Goal: Find contact information: Find contact information

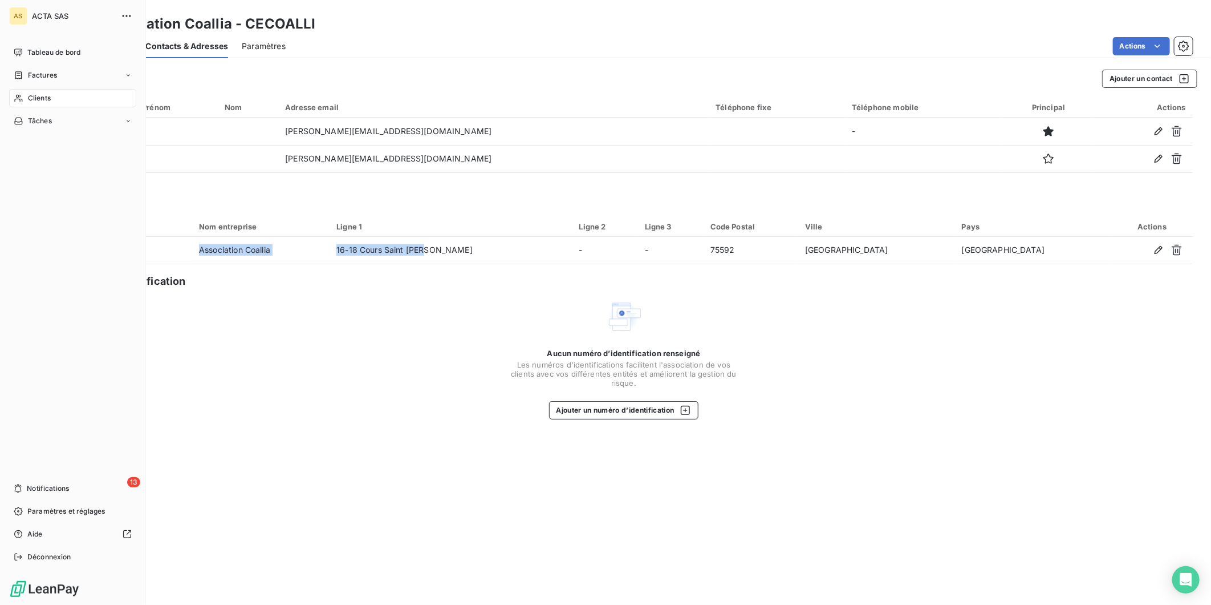
click at [44, 98] on span "Clients" at bounding box center [39, 98] width 23 height 10
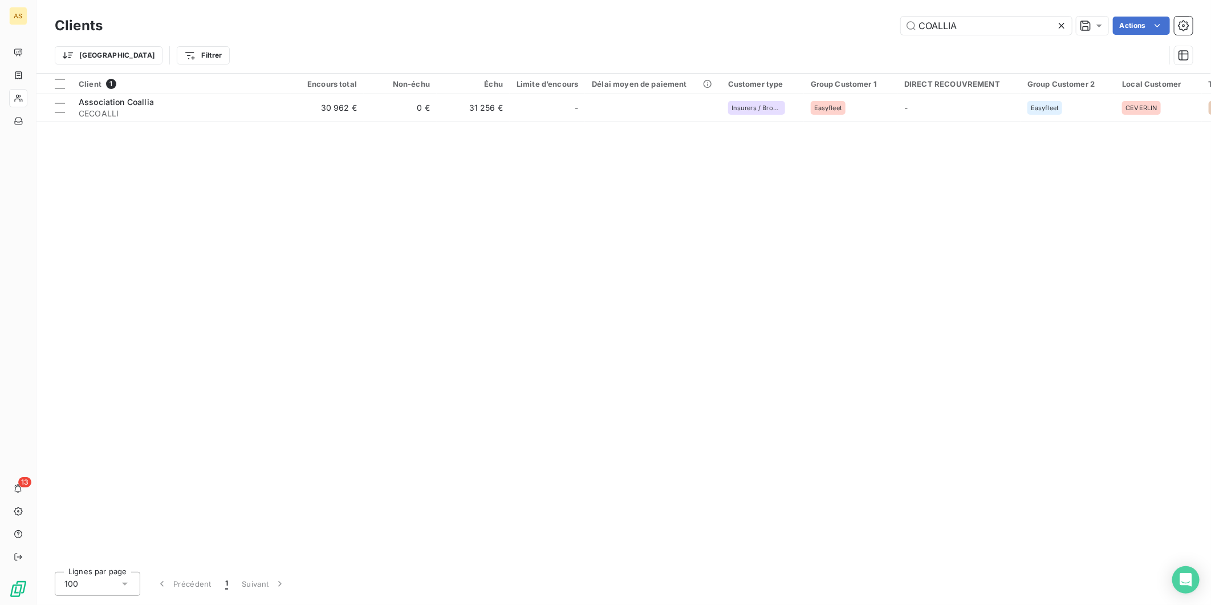
drag, startPoint x: 978, startPoint y: 26, endPoint x: 862, endPoint y: 27, distance: 115.8
click at [862, 27] on div "COALLIA Actions" at bounding box center [654, 26] width 1077 height 18
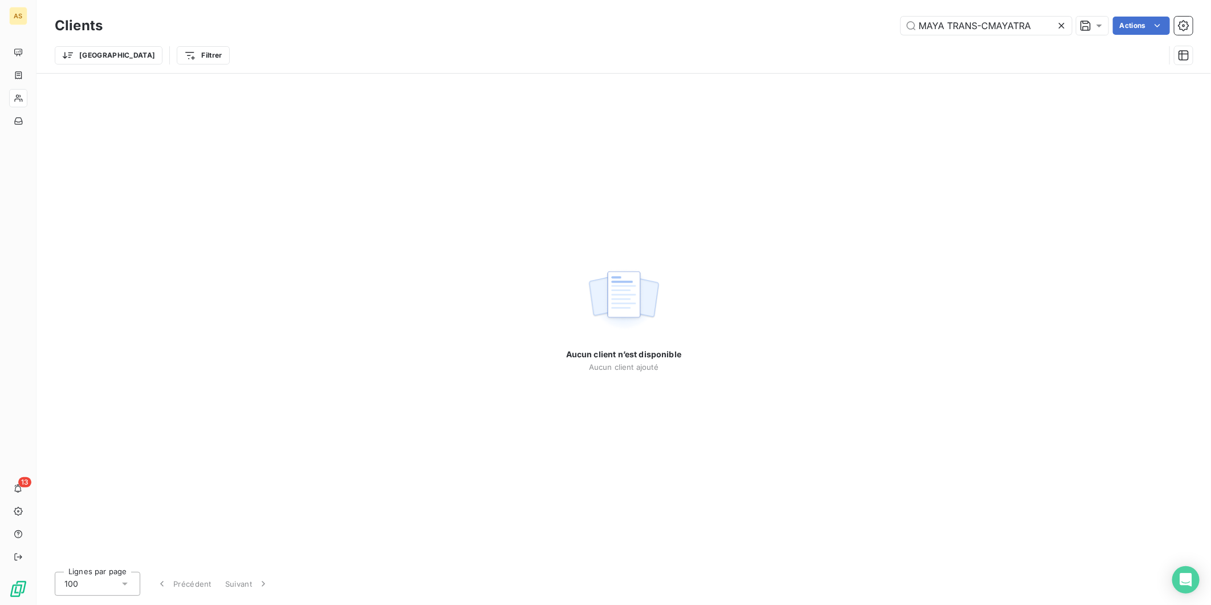
type input "MAYA TRANS-CMAYATRA"
click at [1064, 27] on icon at bounding box center [1061, 25] width 11 height 11
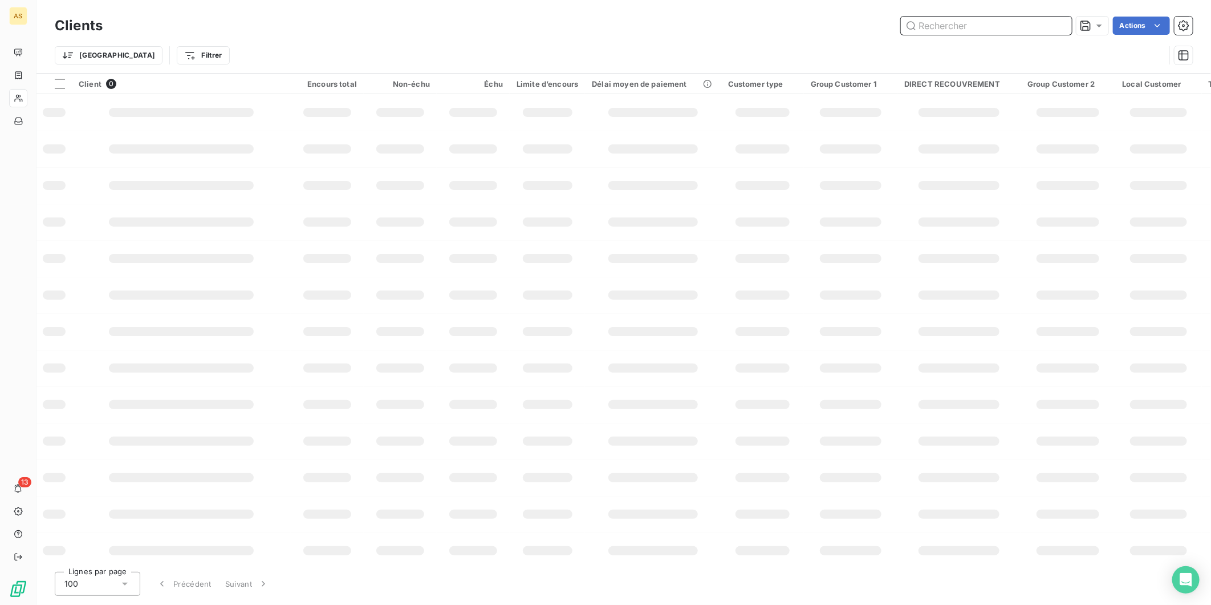
click at [1019, 25] on input "text" at bounding box center [986, 26] width 171 height 18
paste input "MBT EXPRESS CMBTEXOR"
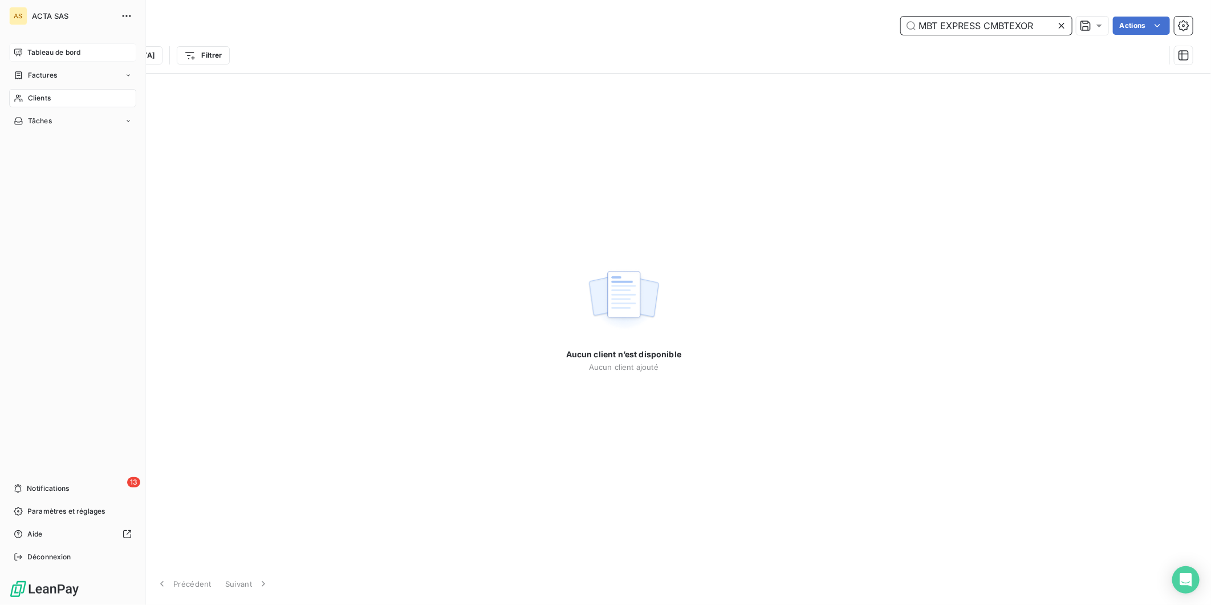
type input "MBT EXPRESS CMBTEXOR"
click at [21, 52] on icon at bounding box center [18, 52] width 9 height 9
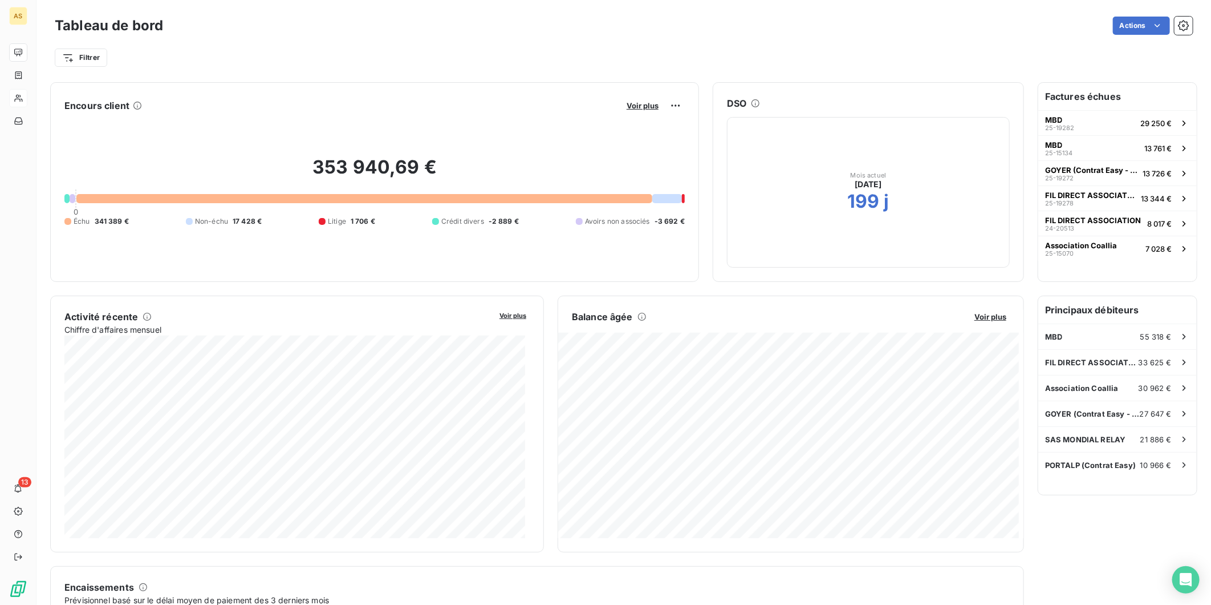
click at [449, 39] on div "Filtrer" at bounding box center [624, 53] width 1138 height 31
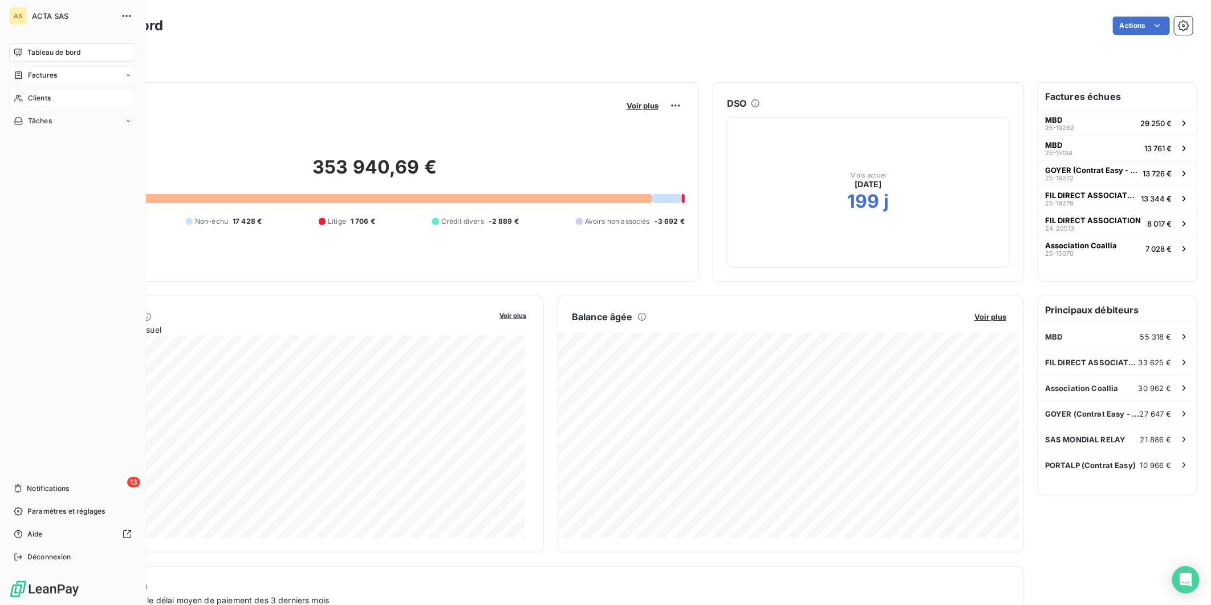
click at [29, 67] on div "Factures" at bounding box center [72, 75] width 127 height 18
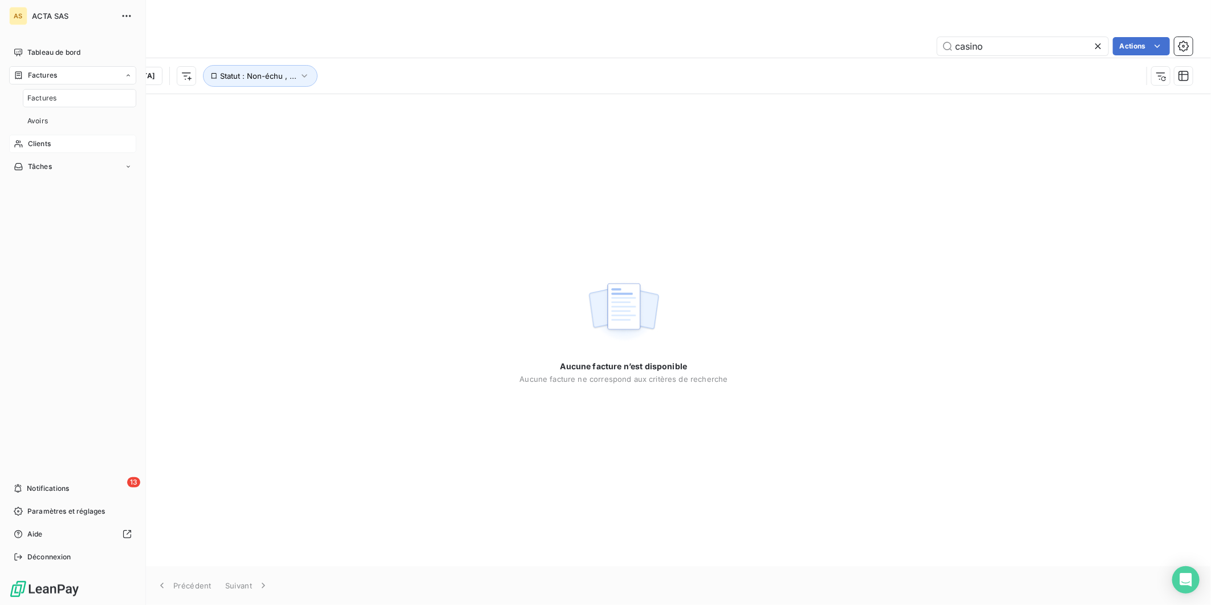
click at [50, 139] on span "Clients" at bounding box center [39, 144] width 23 height 10
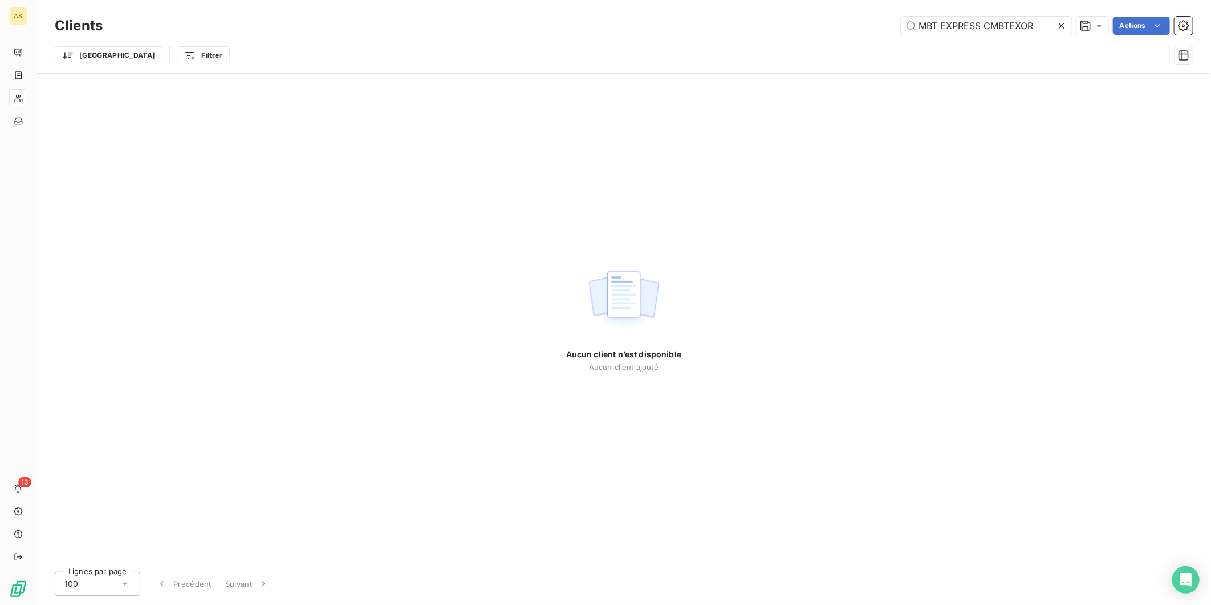
click at [1059, 24] on icon at bounding box center [1061, 25] width 11 height 11
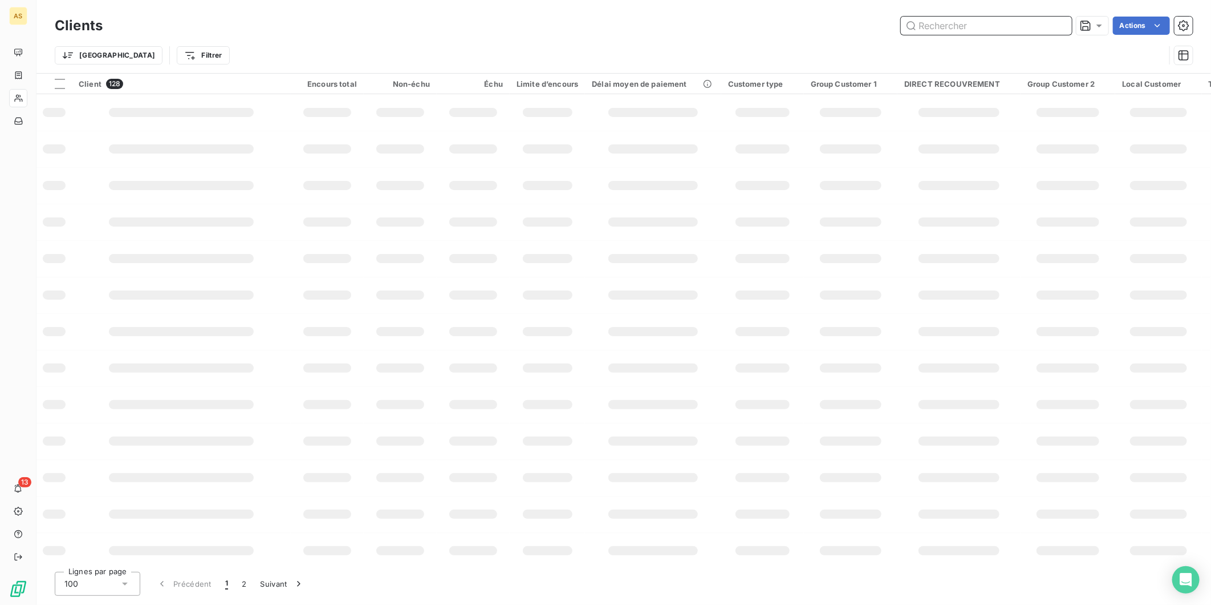
click at [960, 20] on input "text" at bounding box center [986, 26] width 171 height 18
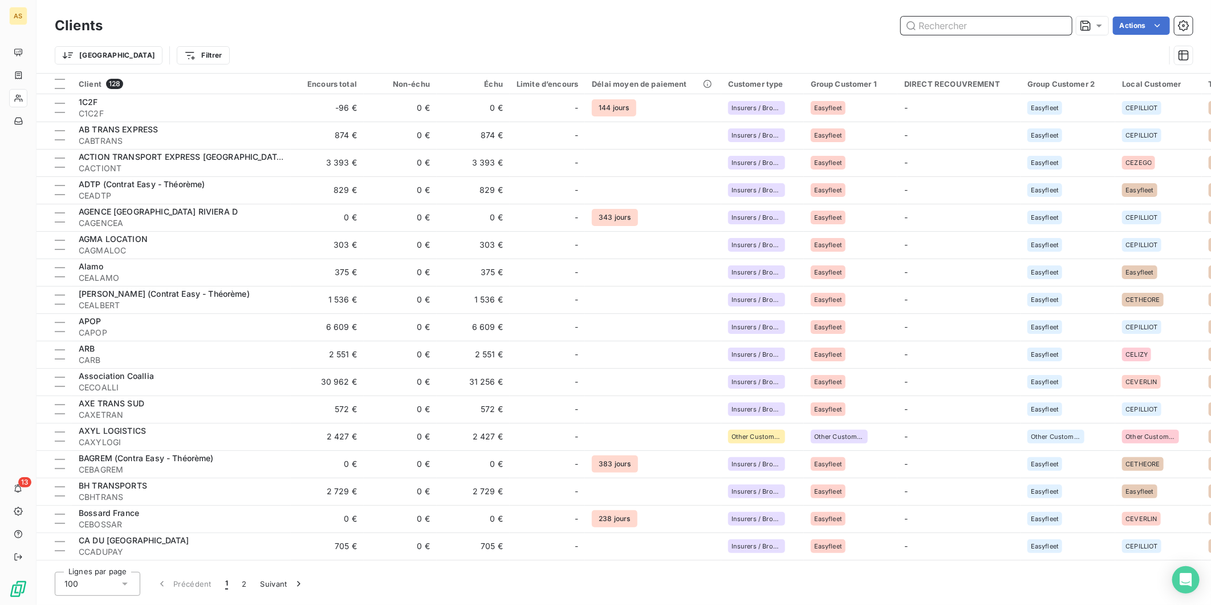
paste input "QUEEN TRANSPORT"
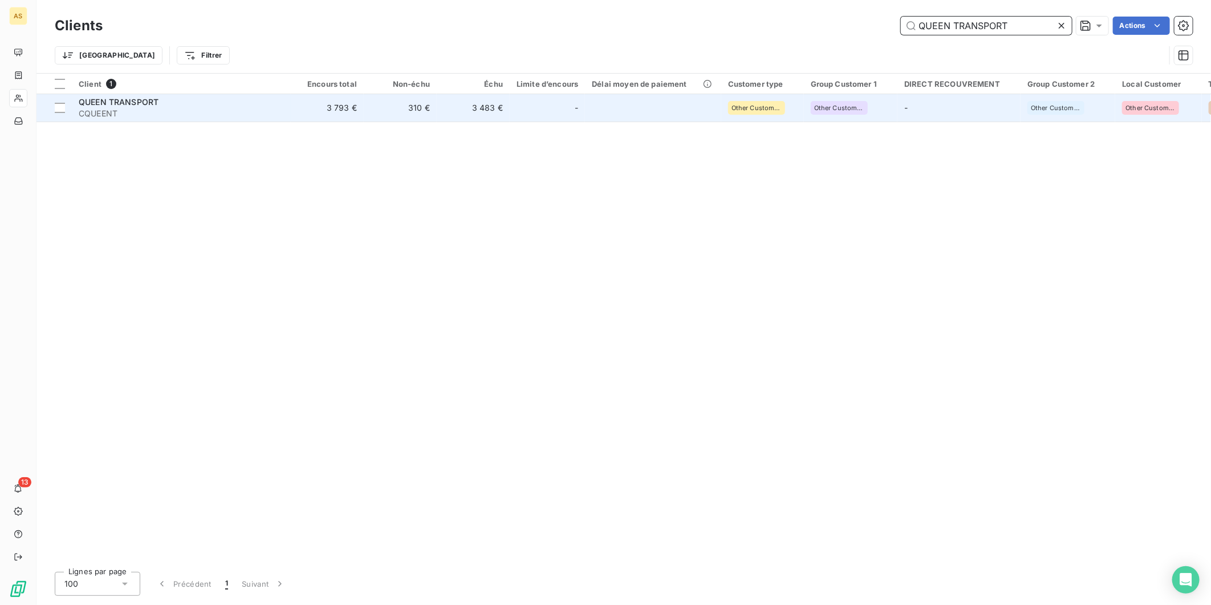
type input "QUEEN TRANSPORT"
click at [440, 107] on td "3 483 €" at bounding box center [473, 107] width 73 height 27
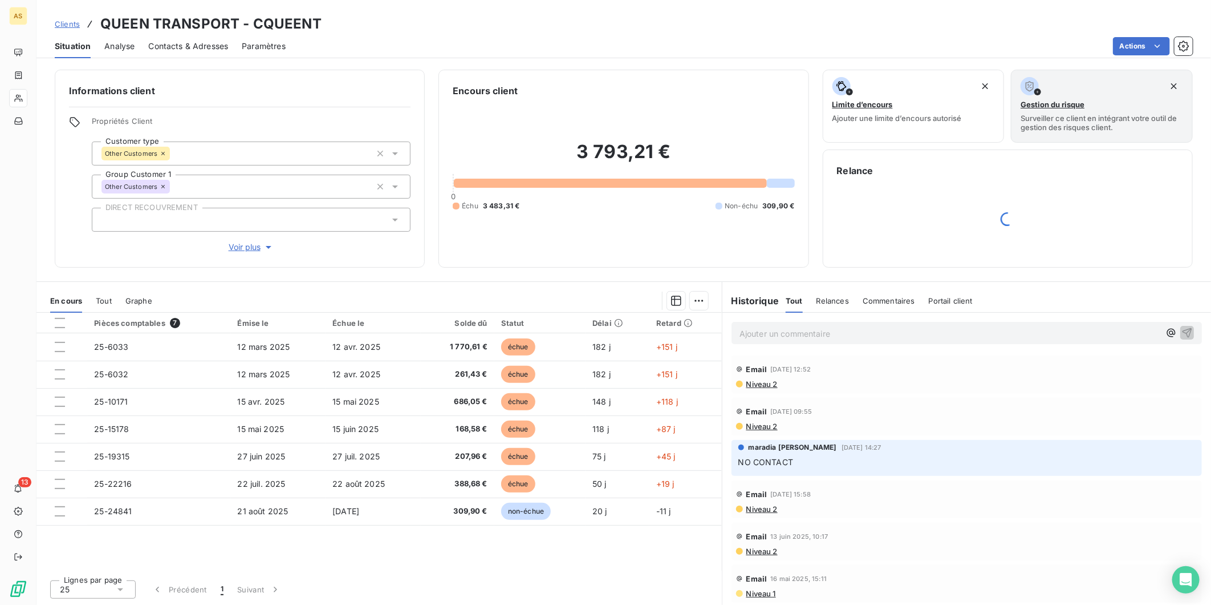
click at [223, 44] on span "Contacts & Adresses" at bounding box center [188, 45] width 80 height 11
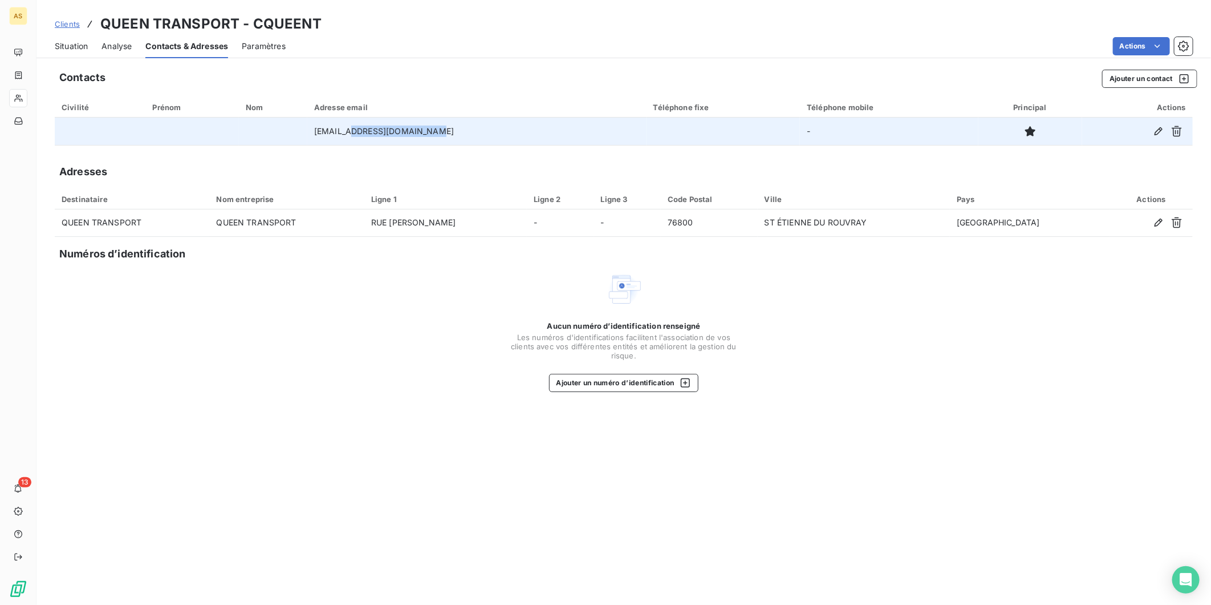
drag, startPoint x: 367, startPoint y: 130, endPoint x: 453, endPoint y: 128, distance: 85.6
click at [453, 128] on td "[EMAIL_ADDRESS][DOMAIN_NAME]" at bounding box center [476, 130] width 339 height 27
copy td "[DOMAIN_NAME]"
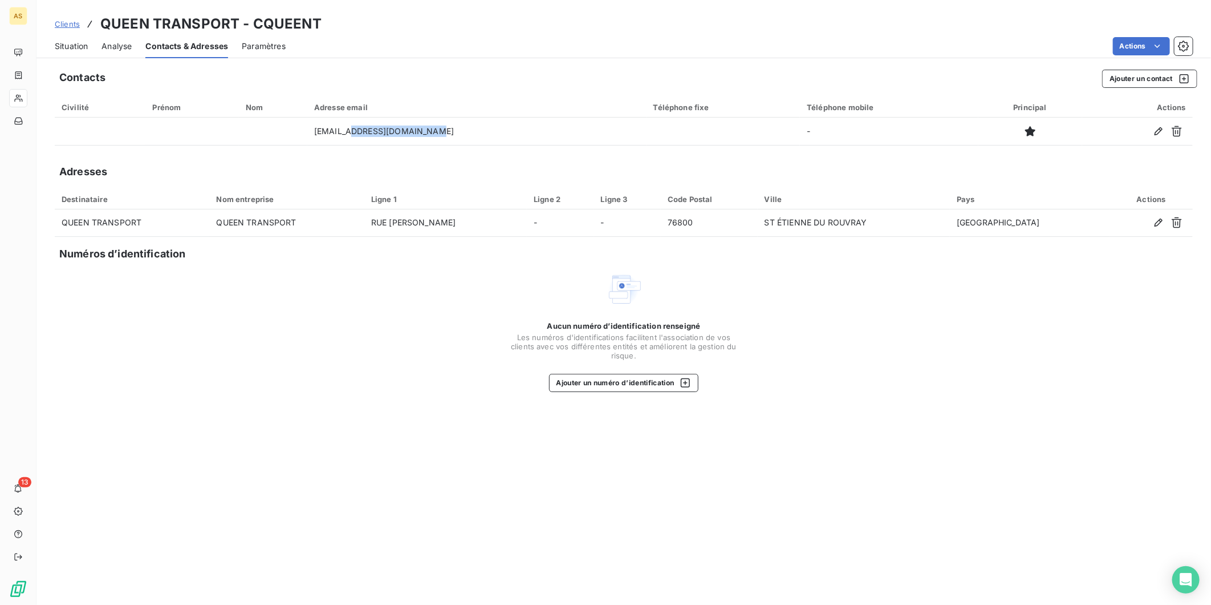
click at [67, 25] on span "Clients" at bounding box center [67, 23] width 25 height 9
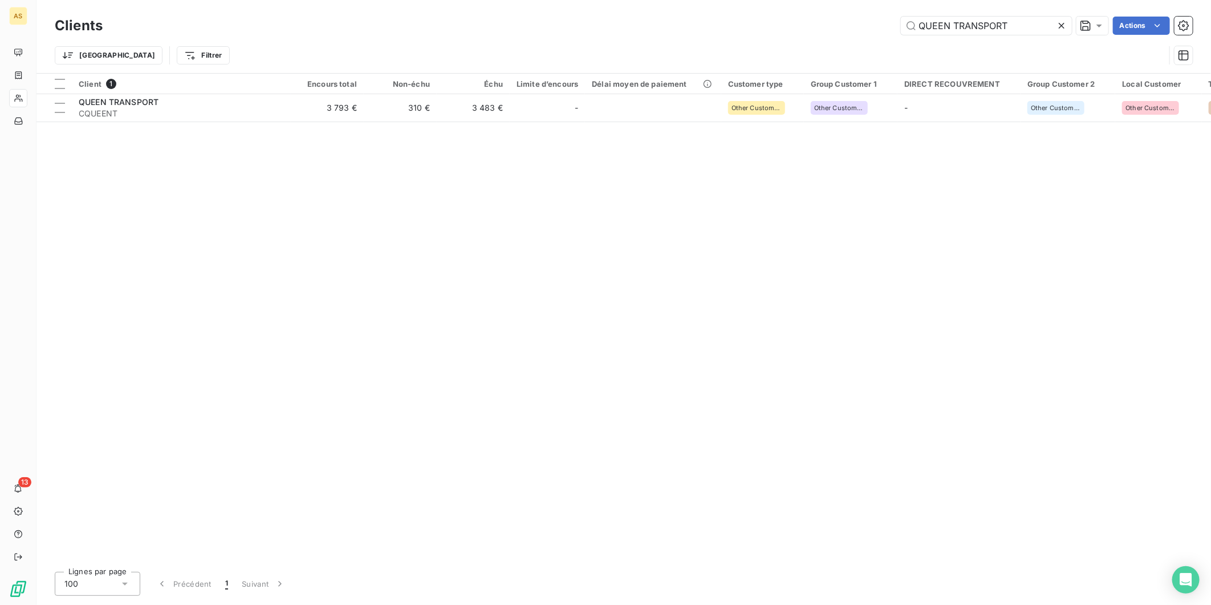
drag, startPoint x: 1006, startPoint y: 27, endPoint x: 883, endPoint y: 25, distance: 123.2
click at [883, 25] on div "QUEEN TRANSPORT Actions" at bounding box center [654, 26] width 1077 height 18
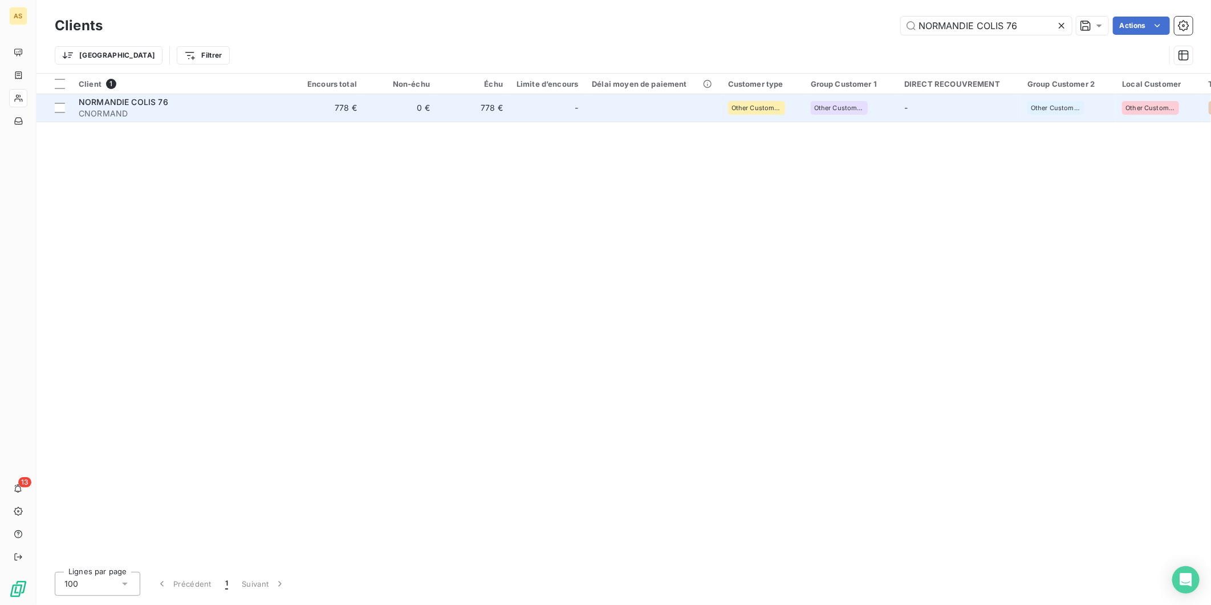
type input "NORMANDIE COLIS 76"
click at [432, 104] on td "0 €" at bounding box center [400, 107] width 73 height 27
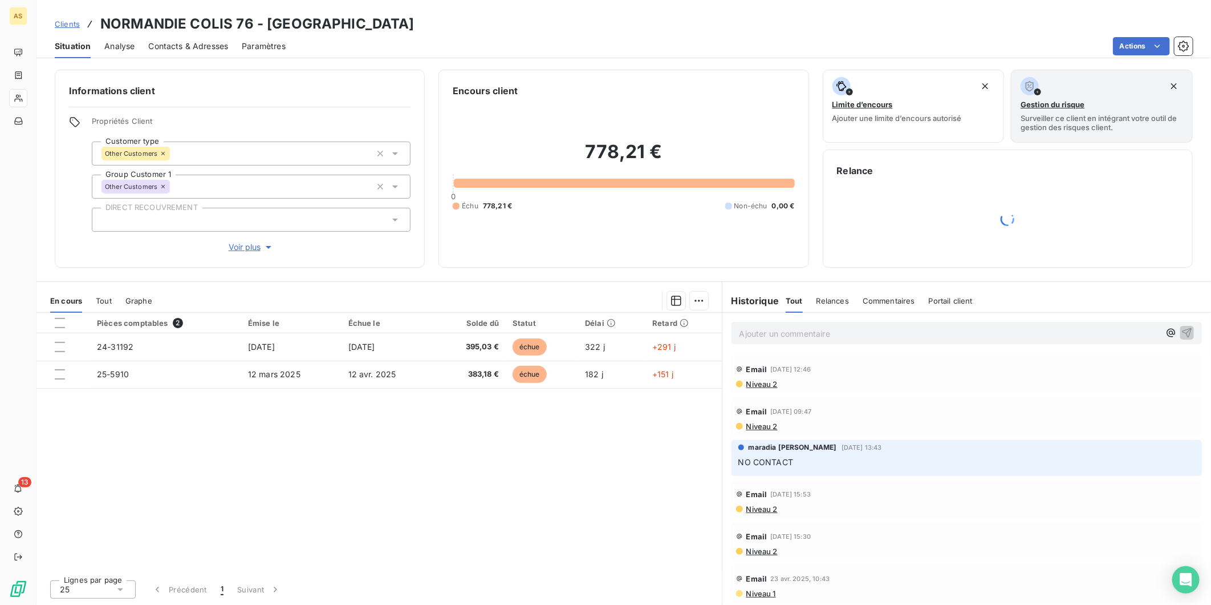
click at [200, 43] on span "Contacts & Adresses" at bounding box center [188, 45] width 80 height 11
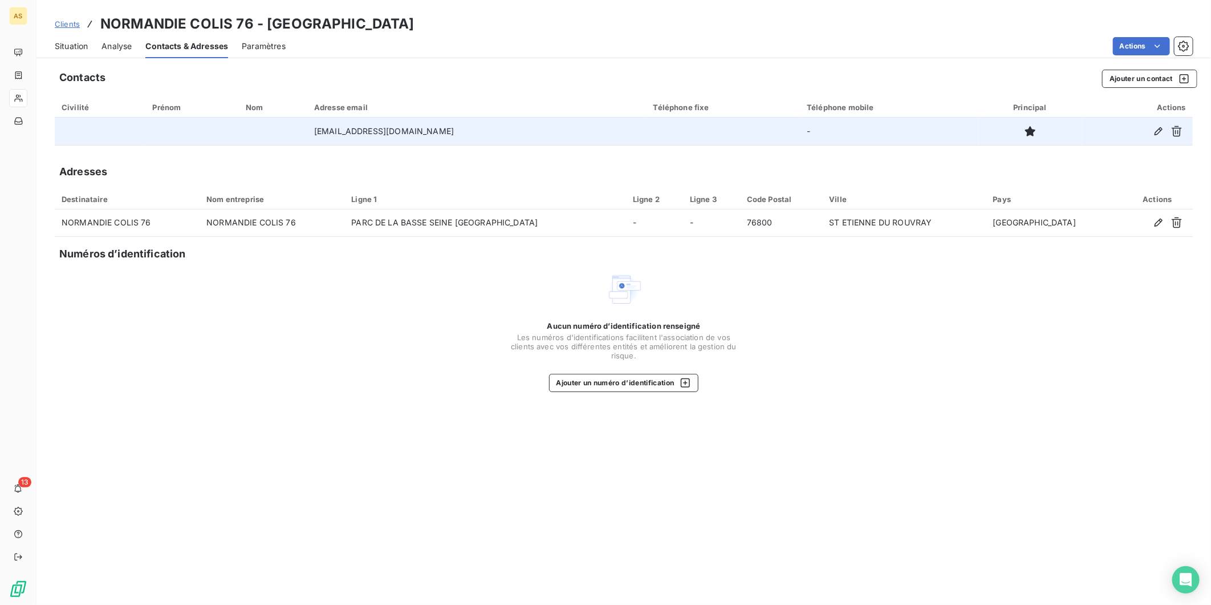
click at [441, 128] on td "[EMAIL_ADDRESS][DOMAIN_NAME]" at bounding box center [476, 130] width 339 height 27
drag, startPoint x: 441, startPoint y: 132, endPoint x: 366, endPoint y: 135, distance: 75.3
click at [366, 135] on td "[EMAIL_ADDRESS][DOMAIN_NAME]" at bounding box center [476, 130] width 339 height 27
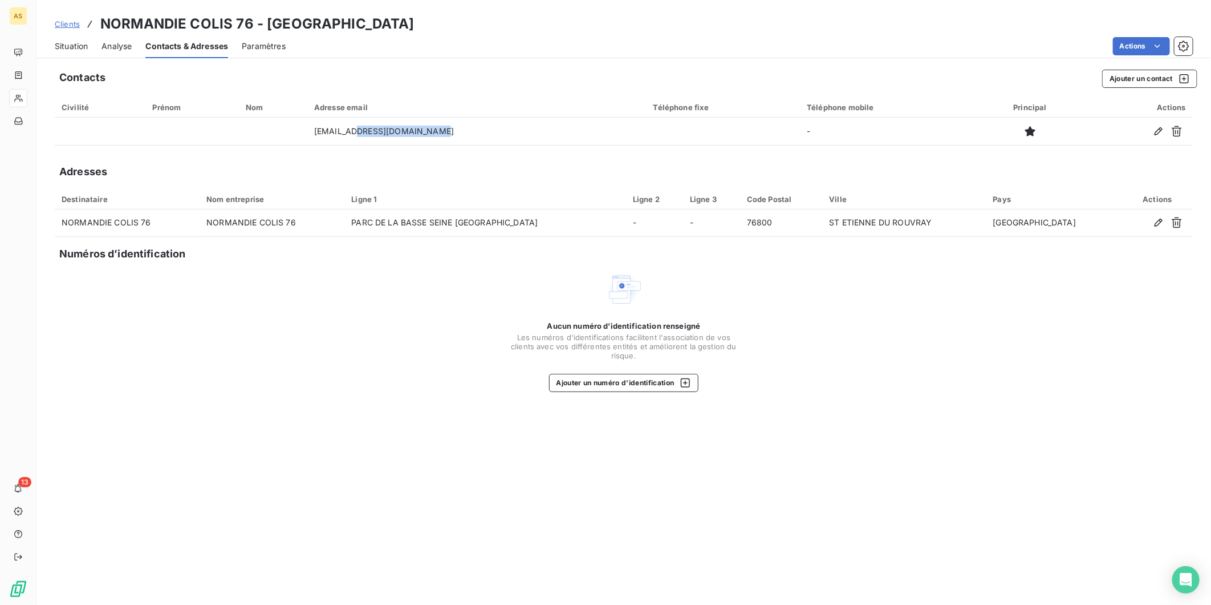
copy td "[DOMAIN_NAME]"
click at [64, 21] on span "Clients" at bounding box center [67, 23] width 25 height 9
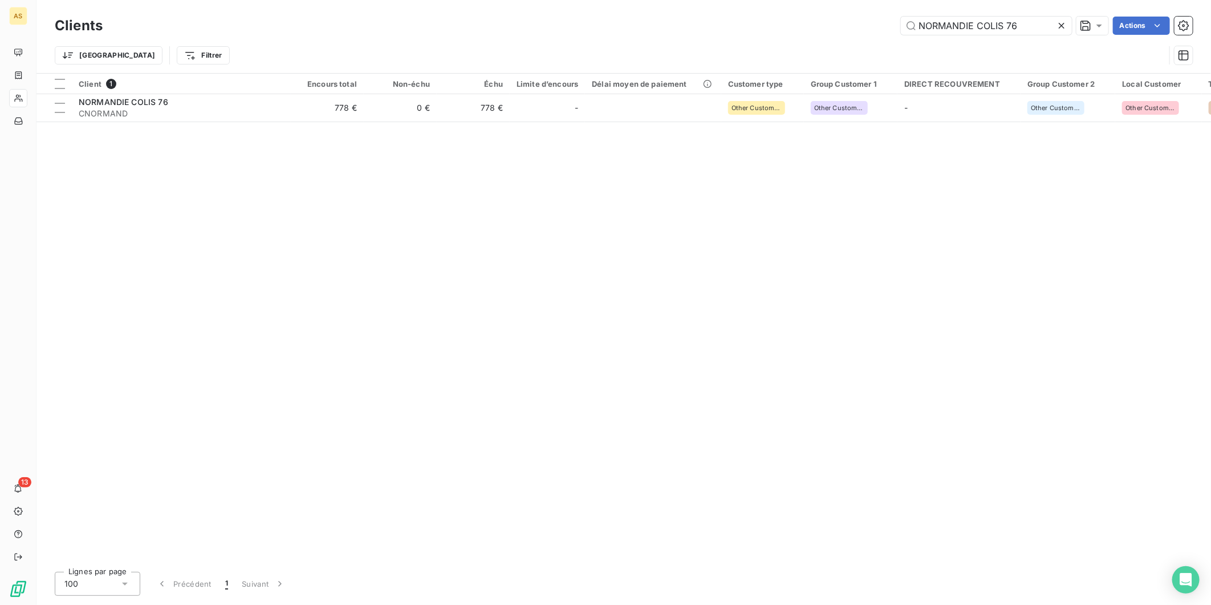
drag, startPoint x: 1024, startPoint y: 21, endPoint x: 880, endPoint y: 24, distance: 144.3
click at [880, 24] on div "NORMANDIE COLIS 76 Actions" at bounding box center [654, 26] width 1077 height 18
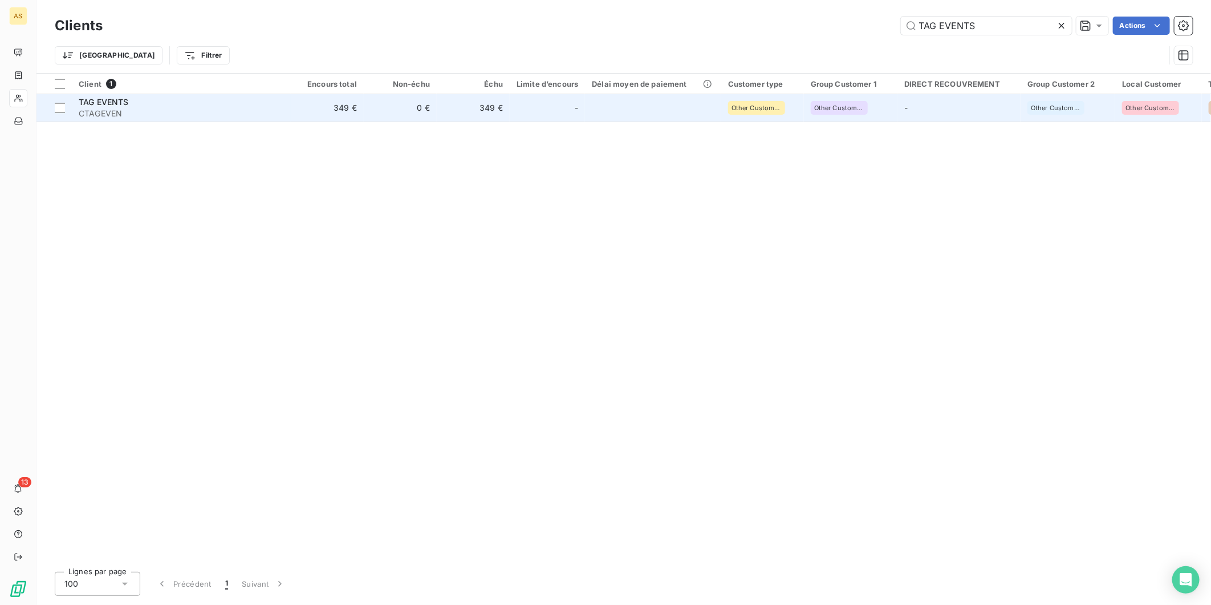
type input "TAG EVENTS"
click at [526, 104] on div "-" at bounding box center [548, 108] width 62 height 18
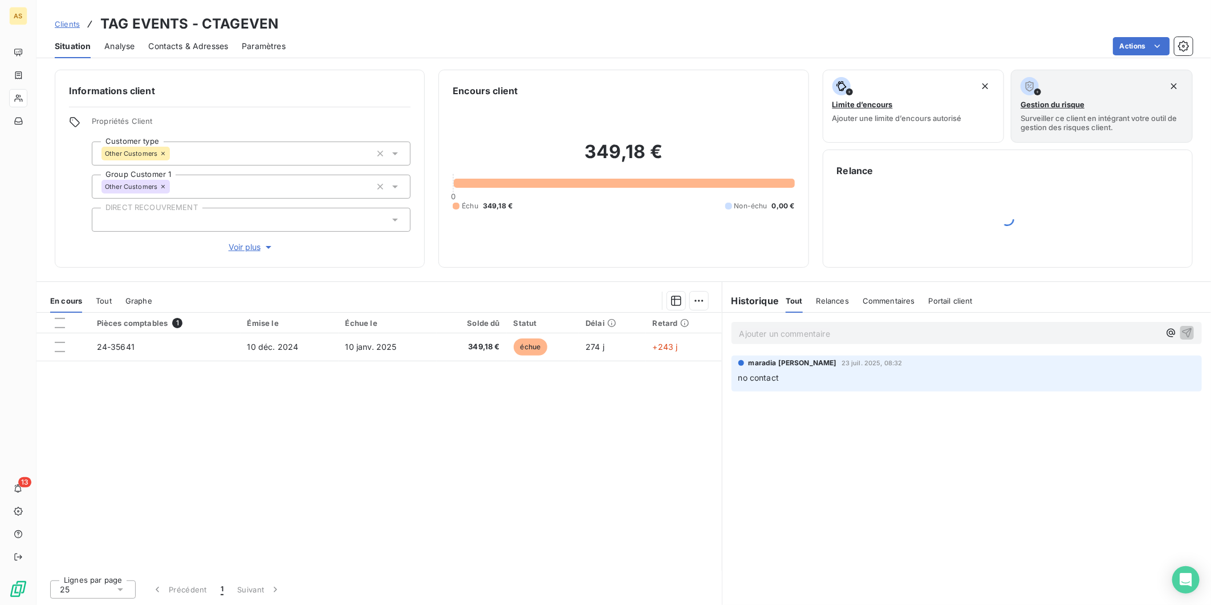
click at [179, 49] on span "Contacts & Adresses" at bounding box center [188, 45] width 80 height 11
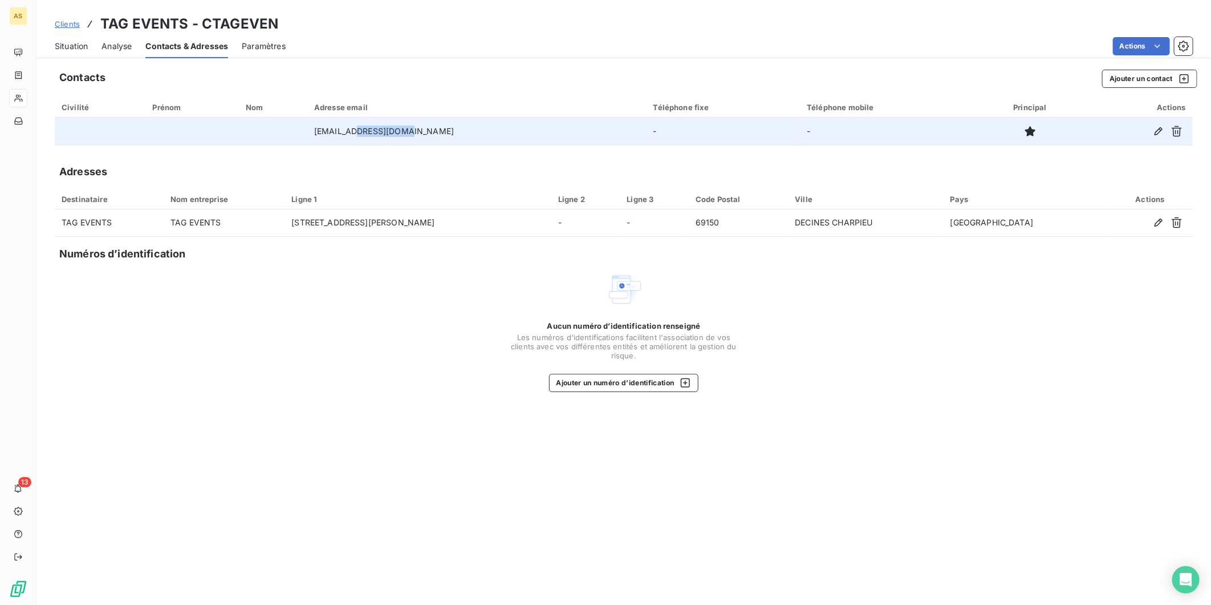
drag, startPoint x: 428, startPoint y: 131, endPoint x: 382, endPoint y: 129, distance: 46.3
click at [382, 129] on td "[EMAIL_ADDRESS][DOMAIN_NAME]" at bounding box center [476, 130] width 339 height 27
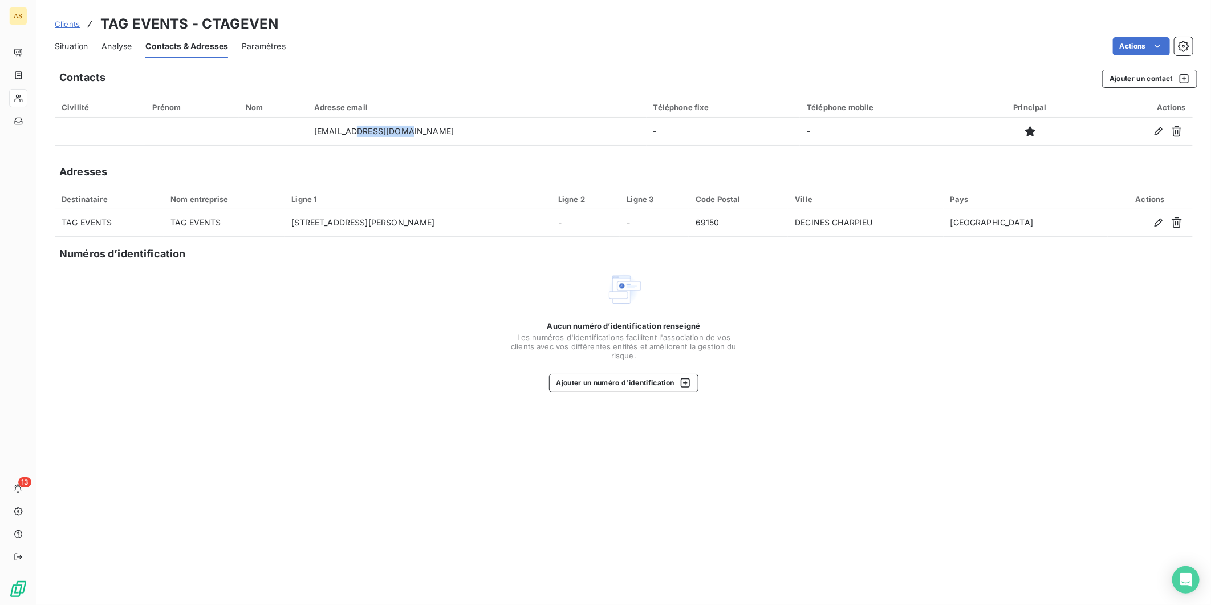
copy td "[DOMAIN_NAME]"
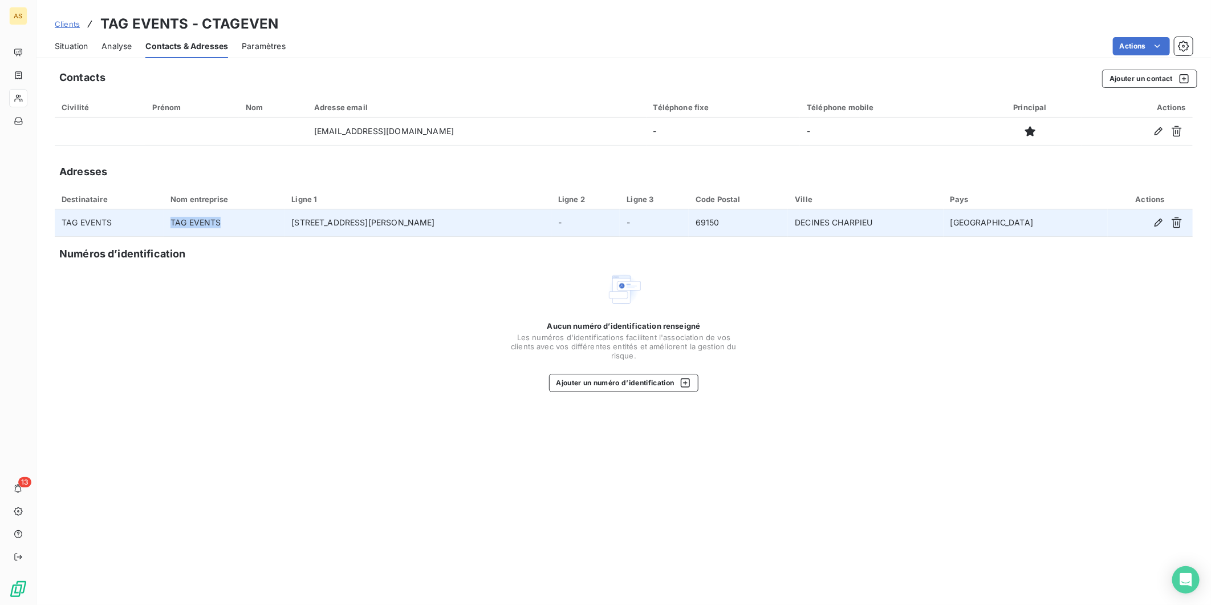
drag, startPoint x: 191, startPoint y: 221, endPoint x: 261, endPoint y: 229, distance: 70.7
click at [261, 229] on td "TAG EVENTS" at bounding box center [224, 222] width 121 height 27
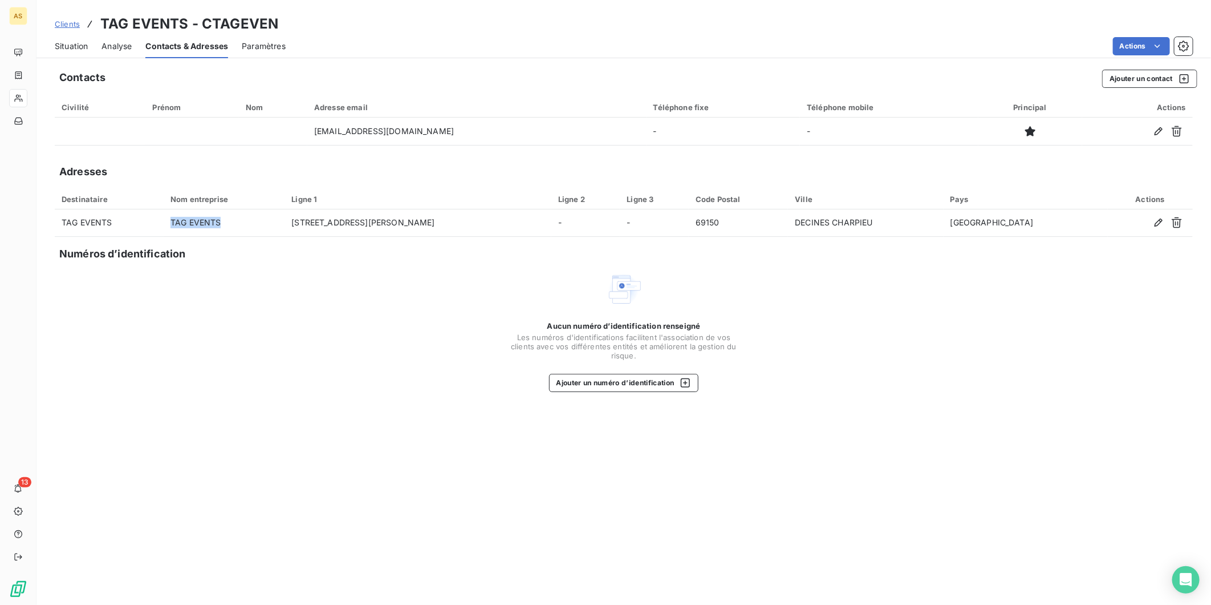
copy td "TAG EVENTS"
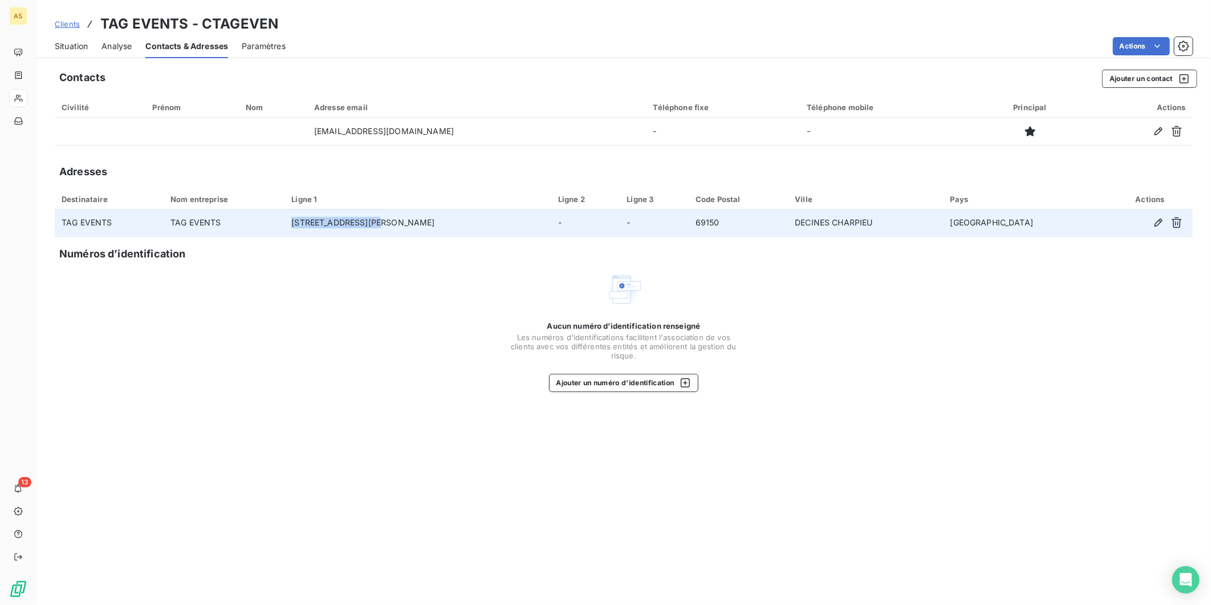
drag, startPoint x: 332, startPoint y: 221, endPoint x: 429, endPoint y: 229, distance: 97.8
click at [429, 229] on td "[STREET_ADDRESS][PERSON_NAME]" at bounding box center [418, 222] width 266 height 27
copy td "[STREET_ADDRESS][PERSON_NAME]"
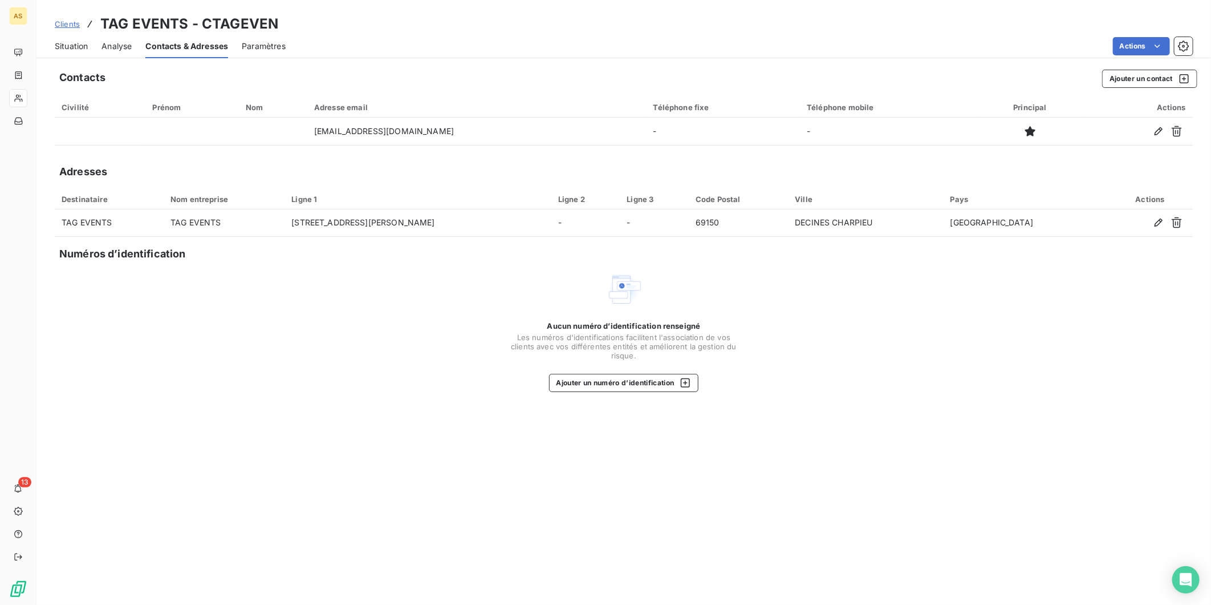
click at [330, 274] on div "Aucun numéro d’identification renseigné Les numéros d'identifications faciliten…" at bounding box center [624, 331] width 1138 height 121
click at [71, 24] on span "Clients" at bounding box center [67, 23] width 25 height 9
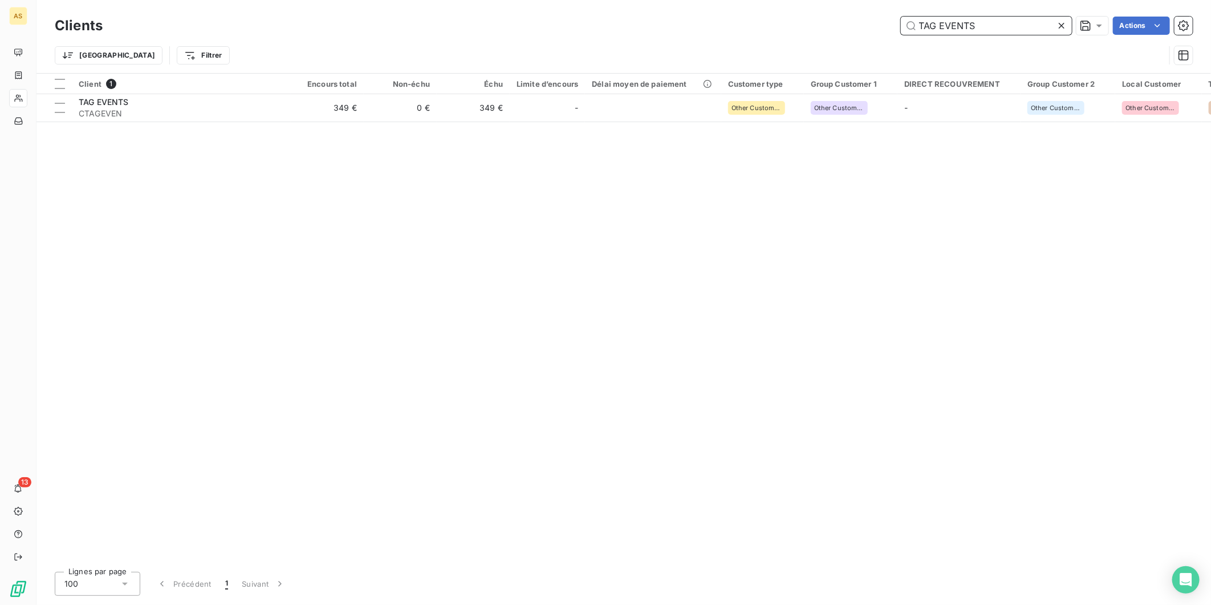
drag, startPoint x: 984, startPoint y: 23, endPoint x: 808, endPoint y: 26, distance: 176.3
click at [808, 26] on div "TAG EVENTS Actions" at bounding box center [654, 26] width 1077 height 18
paste input "RANS D.K - CTRANSDK"
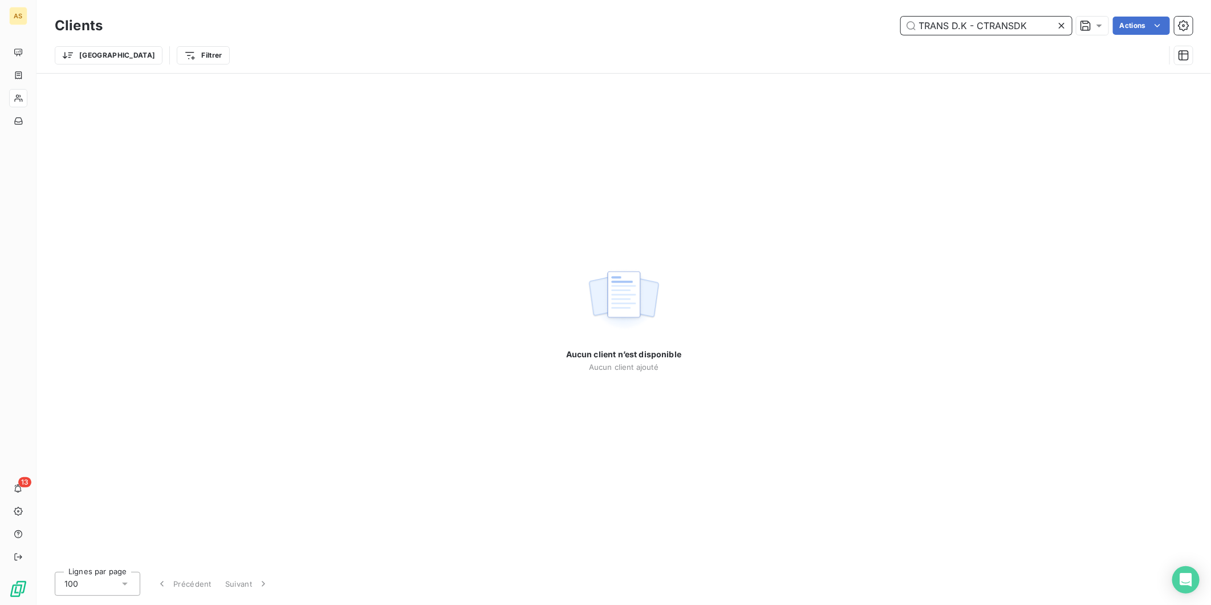
drag, startPoint x: 1035, startPoint y: 27, endPoint x: 870, endPoint y: 38, distance: 165.2
click at [870, 38] on div "Clients TRANS D.K - CTRANSDK Actions Trier Filtrer" at bounding box center [624, 43] width 1138 height 59
paste input "CHEMANE SARL"
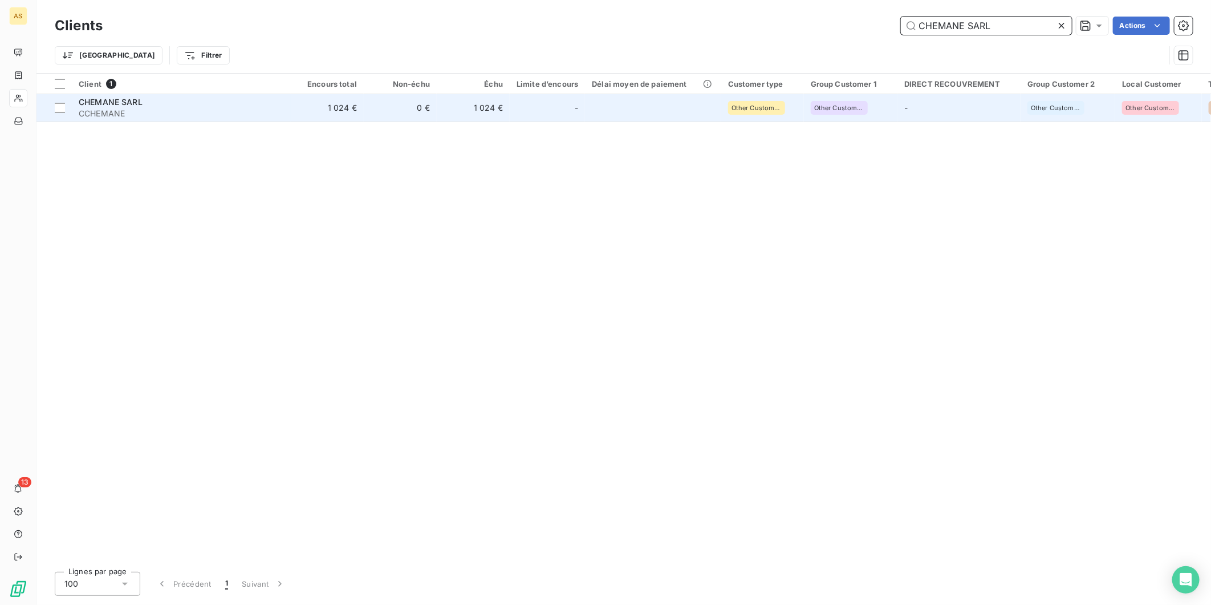
type input "CHEMANE SARL"
click at [428, 104] on td "0 €" at bounding box center [400, 107] width 73 height 27
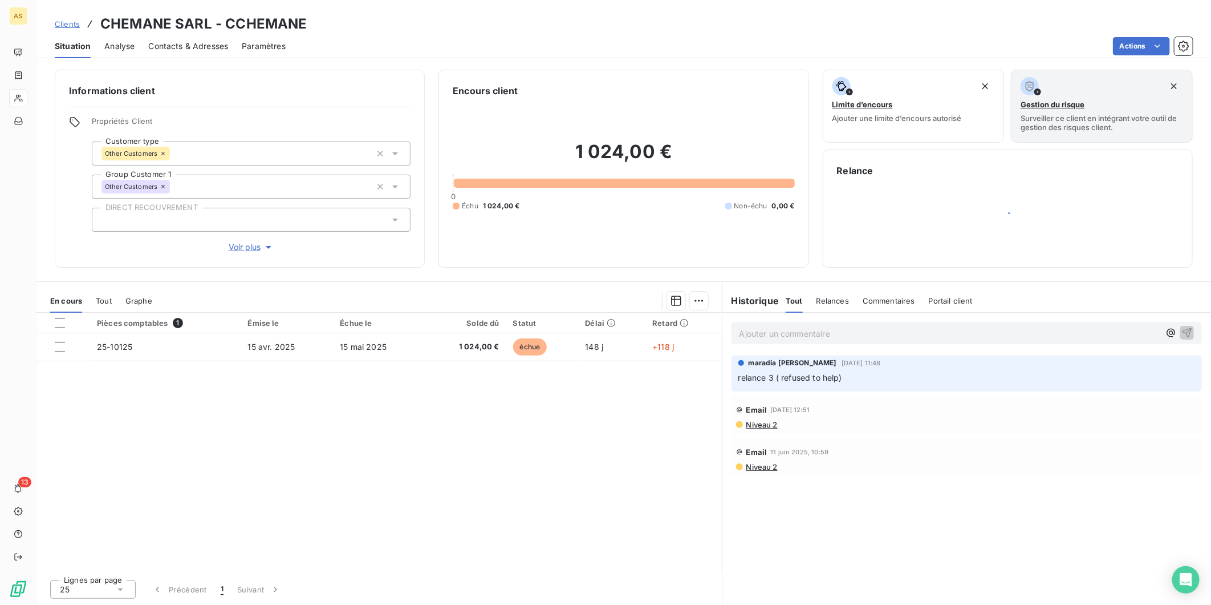
click at [176, 44] on span "Contacts & Adresses" at bounding box center [188, 45] width 80 height 11
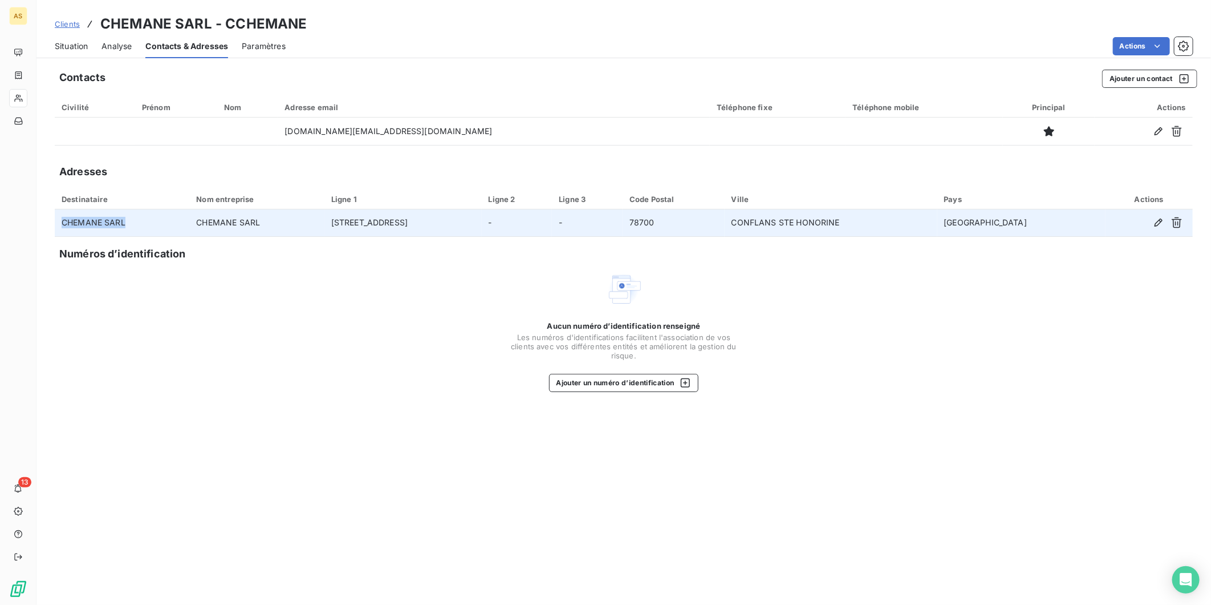
drag, startPoint x: 63, startPoint y: 221, endPoint x: 124, endPoint y: 221, distance: 60.5
click at [124, 221] on td "CHEMANE SARL" at bounding box center [122, 222] width 135 height 27
copy td "CHEMANE SARL"
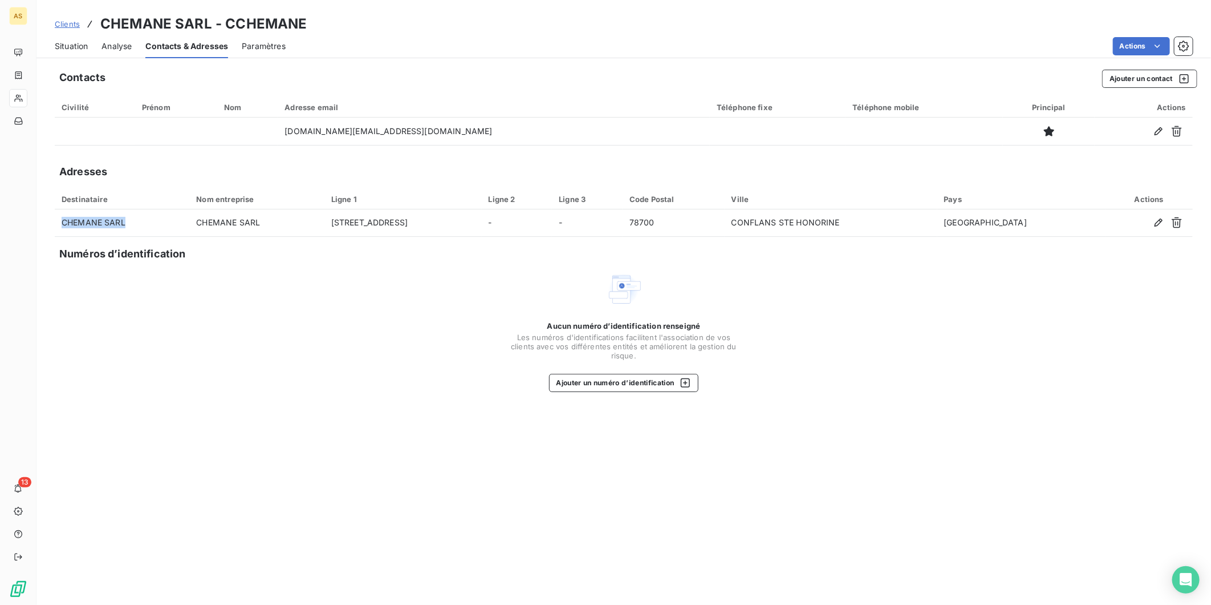
click at [74, 42] on span "Situation" at bounding box center [71, 45] width 33 height 11
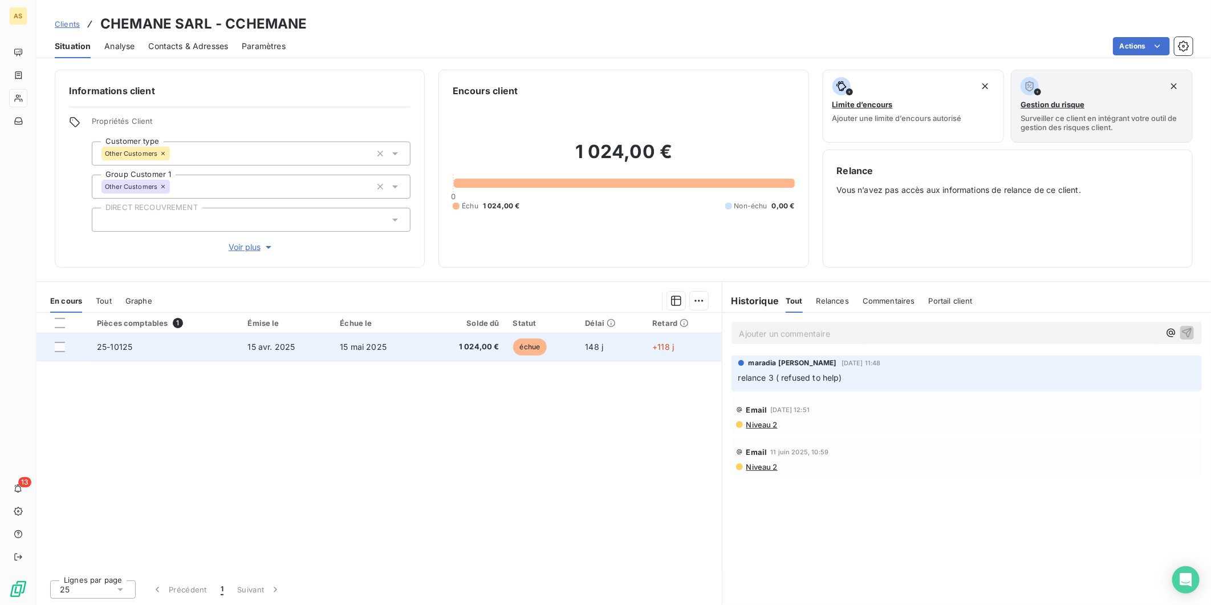
click at [322, 347] on td "15 avr. 2025" at bounding box center [287, 346] width 92 height 27
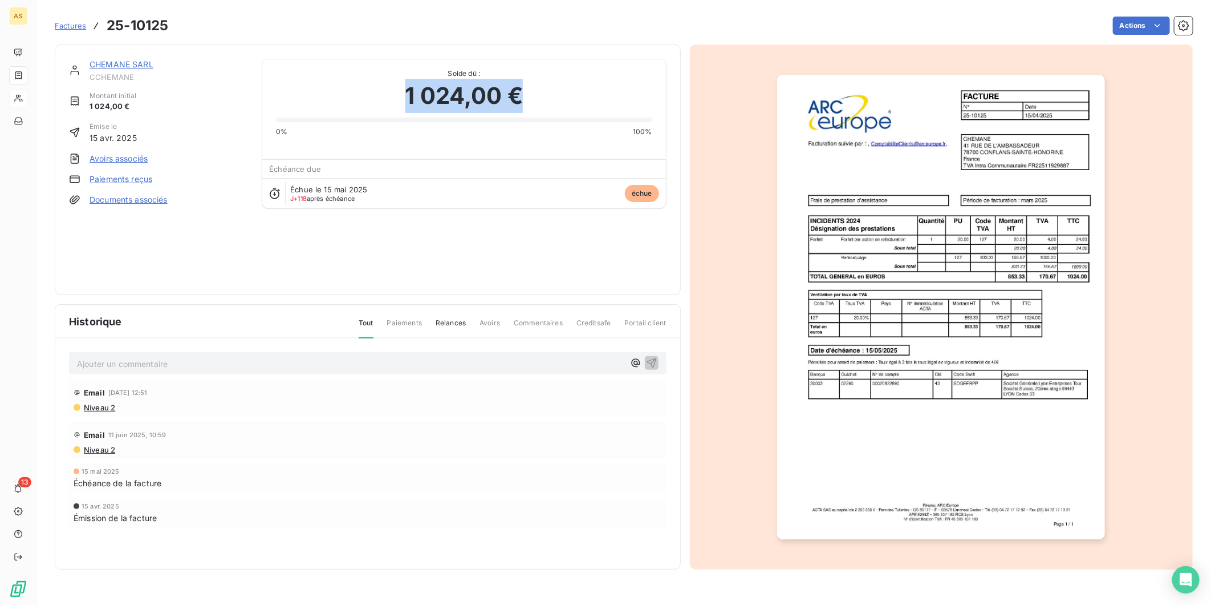
drag, startPoint x: 522, startPoint y: 92, endPoint x: 395, endPoint y: 95, distance: 127.2
click at [395, 95] on div "1 024,00 €" at bounding box center [464, 96] width 376 height 34
drag, startPoint x: 395, startPoint y: 95, endPoint x: 334, endPoint y: 52, distance: 75.0
click at [334, 52] on div "CHEMANE SARL CCHEMANE Montant initial 1 024,00 € Émise le [DATE] Avoirs associé…" at bounding box center [368, 169] width 626 height 250
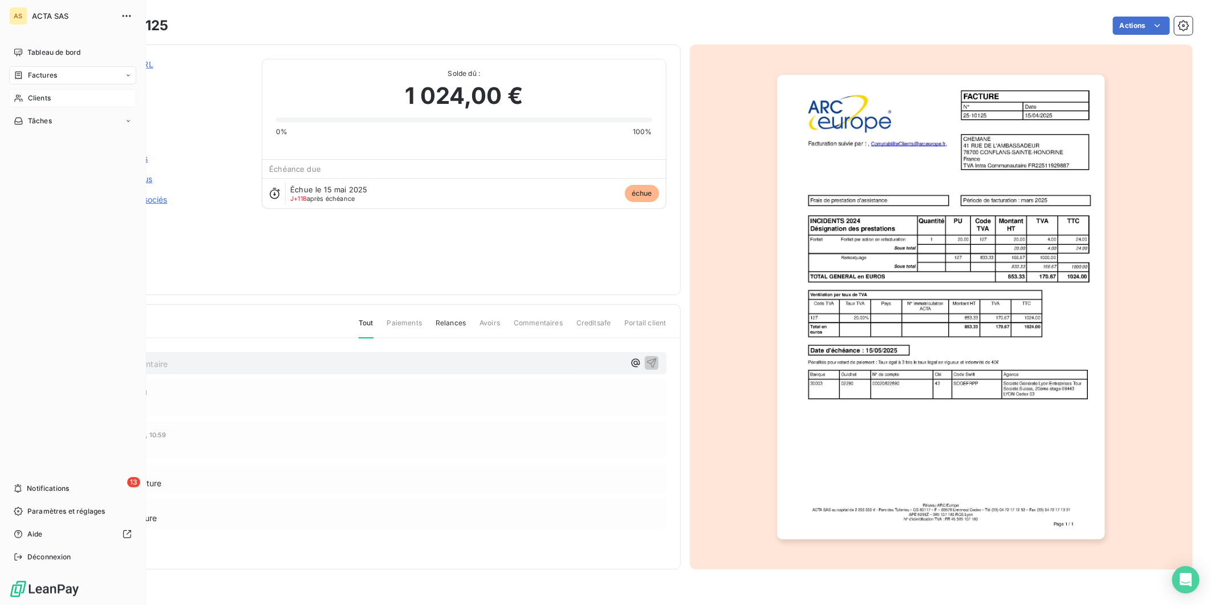
click at [48, 97] on span "Clients" at bounding box center [39, 98] width 23 height 10
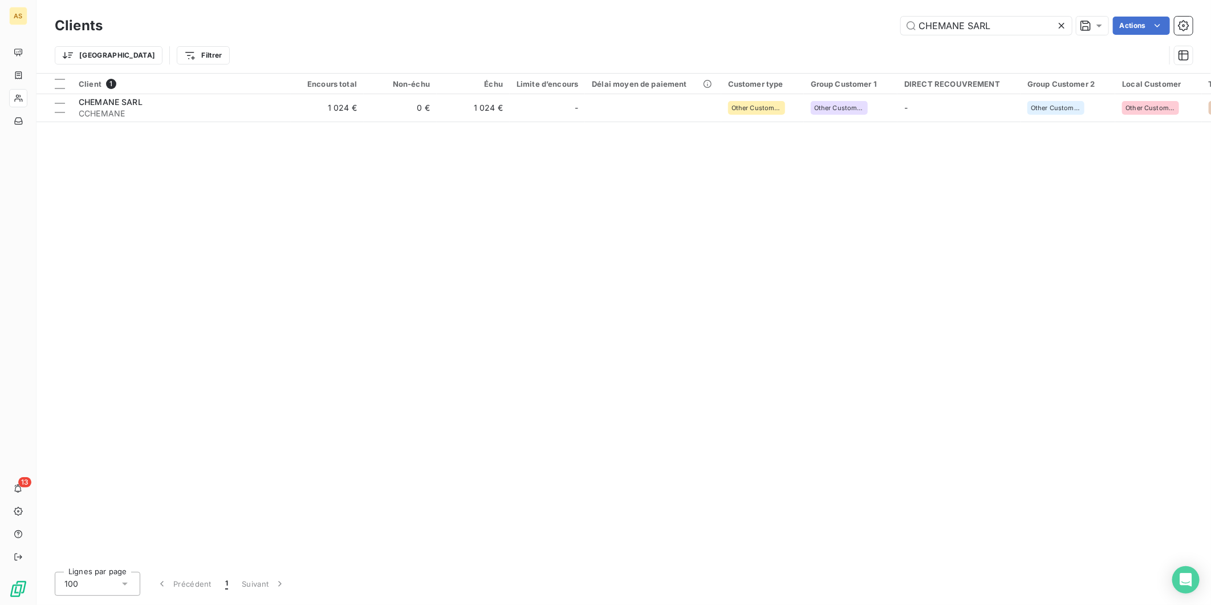
click at [1059, 29] on icon at bounding box center [1061, 25] width 11 height 11
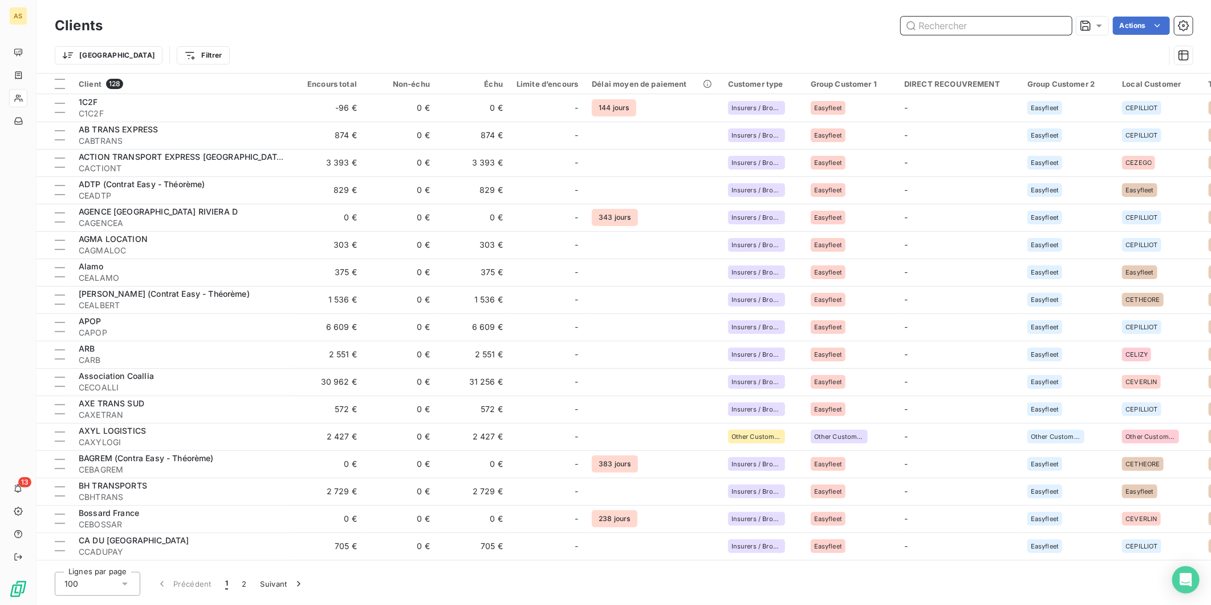
click at [937, 31] on input "text" at bounding box center [986, 26] width 171 height 18
paste input "MAX TRANS - CMAXTRAN"
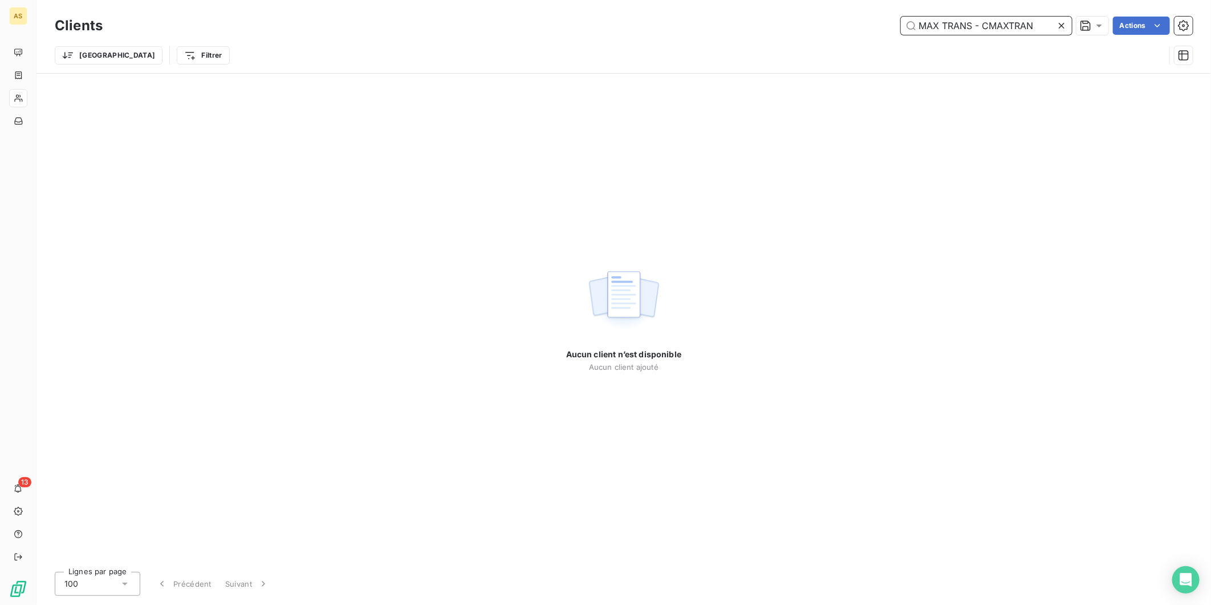
drag, startPoint x: 1033, startPoint y: 30, endPoint x: 972, endPoint y: 21, distance: 61.6
click at [972, 21] on input "MAX TRANS - CMAXTRAN" at bounding box center [986, 26] width 171 height 18
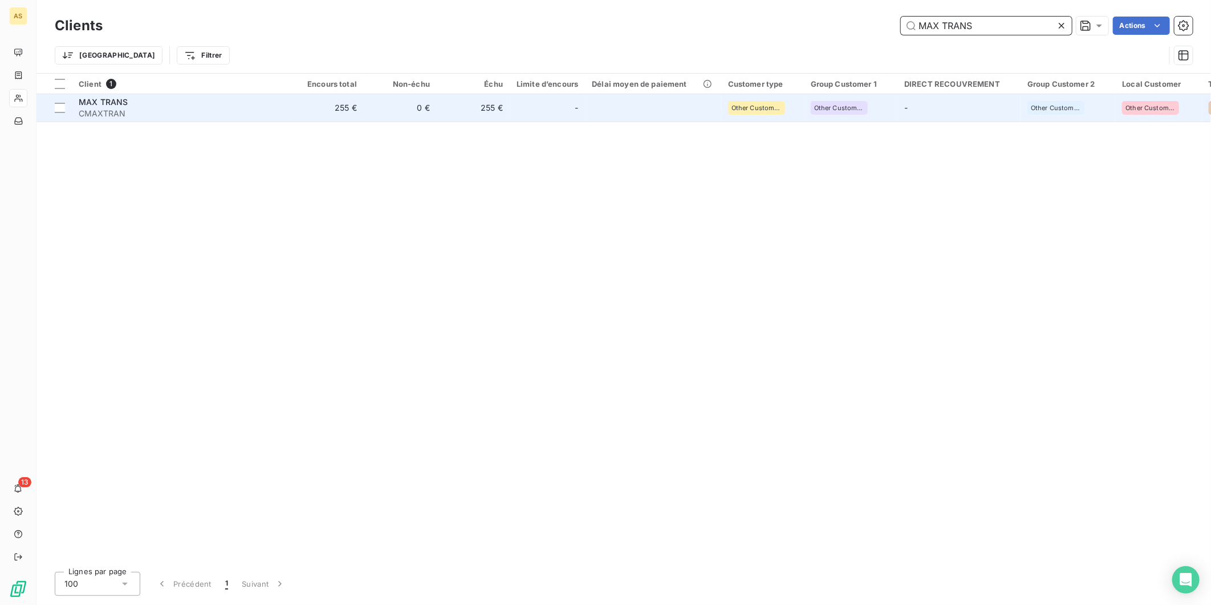
type input "MAX TRANS"
click at [471, 107] on td "255 €" at bounding box center [473, 107] width 73 height 27
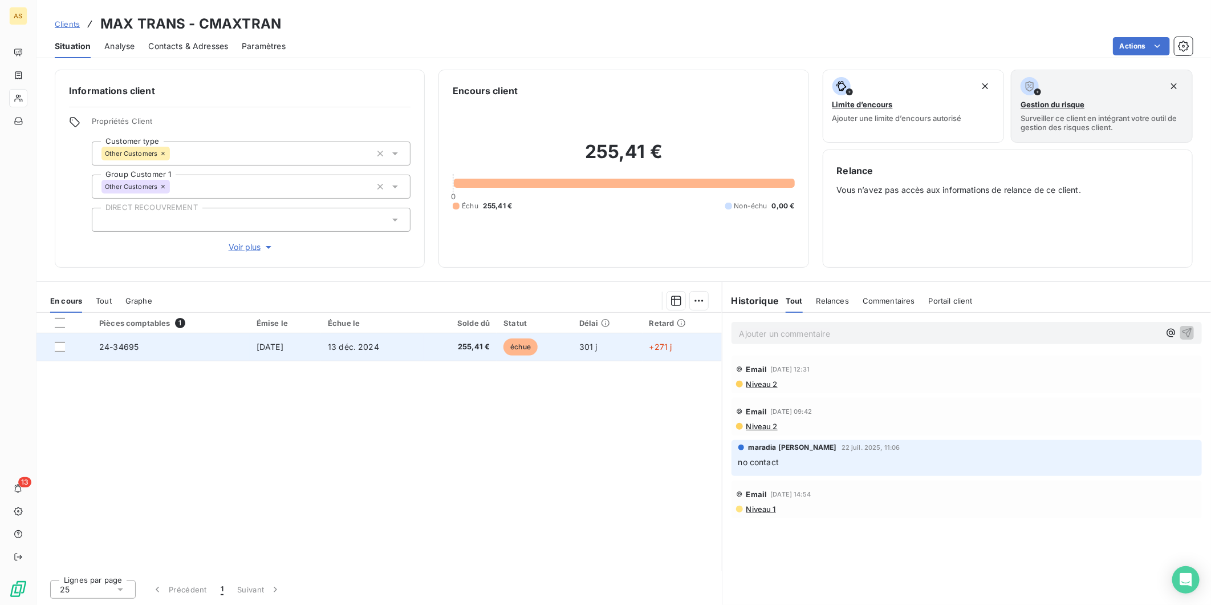
click at [448, 337] on td "255,41 €" at bounding box center [460, 346] width 73 height 27
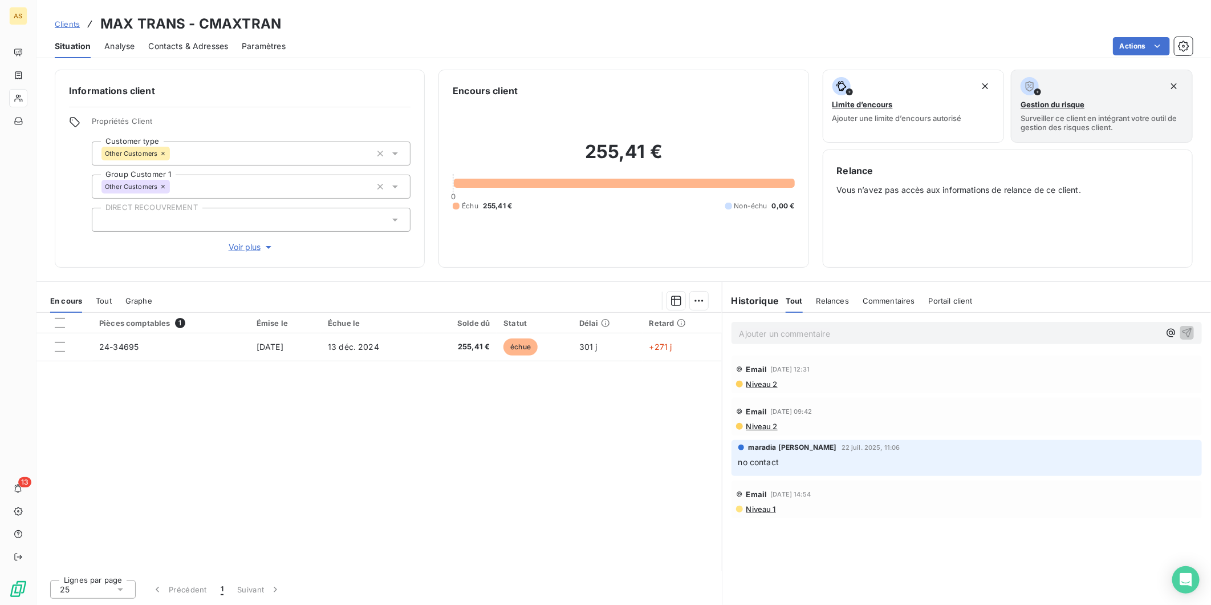
click at [184, 46] on span "Contacts & Adresses" at bounding box center [188, 45] width 80 height 11
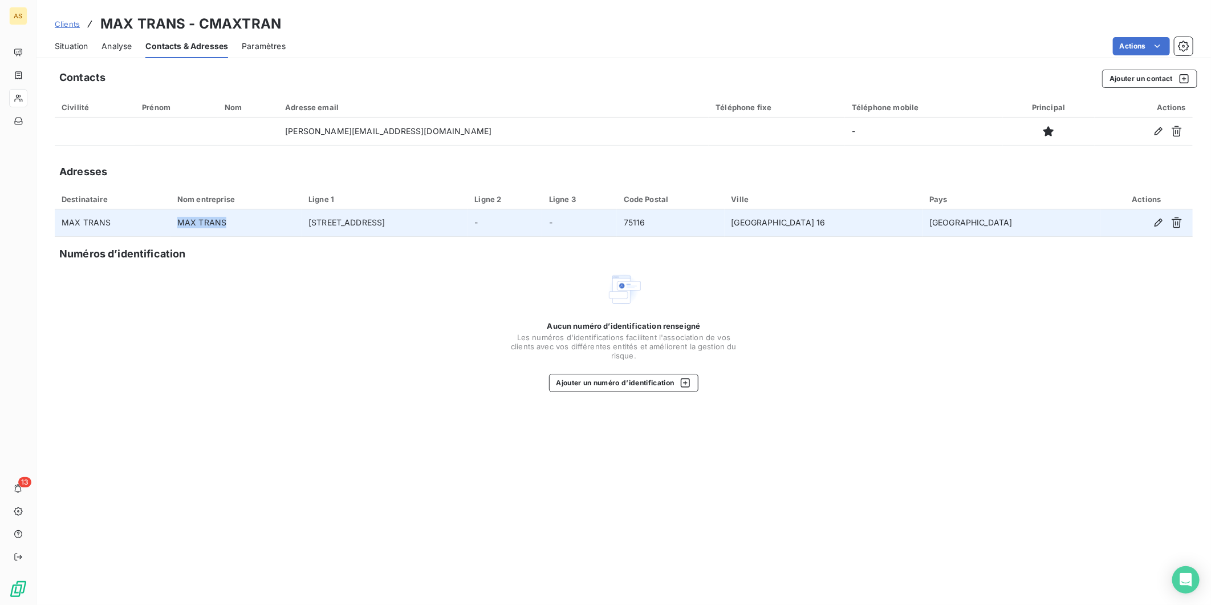
drag, startPoint x: 196, startPoint y: 221, endPoint x: 242, endPoint y: 219, distance: 46.2
click at [242, 219] on td "MAX TRANS" at bounding box center [236, 222] width 131 height 27
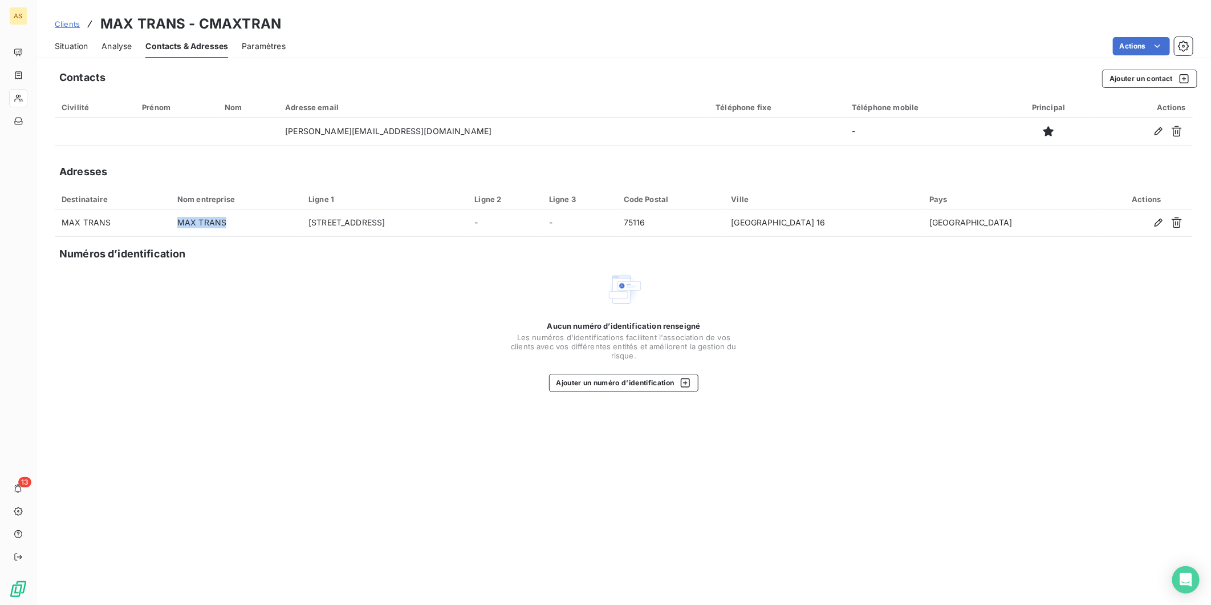
copy td "MAX TRANS"
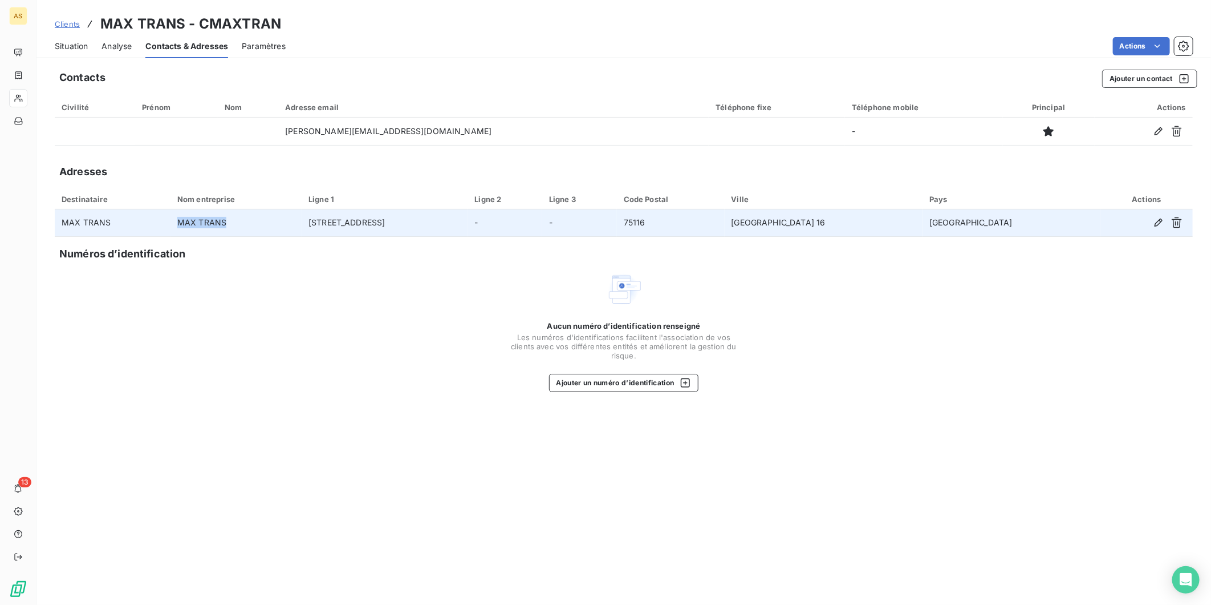
drag, startPoint x: 348, startPoint y: 220, endPoint x: 449, endPoint y: 227, distance: 101.2
click at [449, 227] on td "[STREET_ADDRESS]" at bounding box center [385, 222] width 166 height 27
copy td "[STREET_ADDRESS]"
